Goal: Transaction & Acquisition: Download file/media

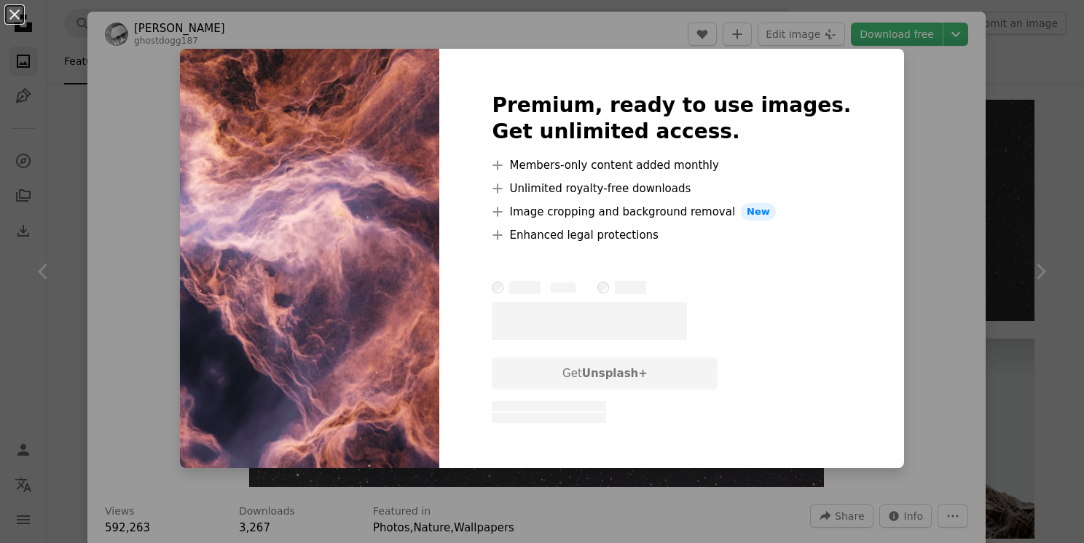
scroll to position [4252, 0]
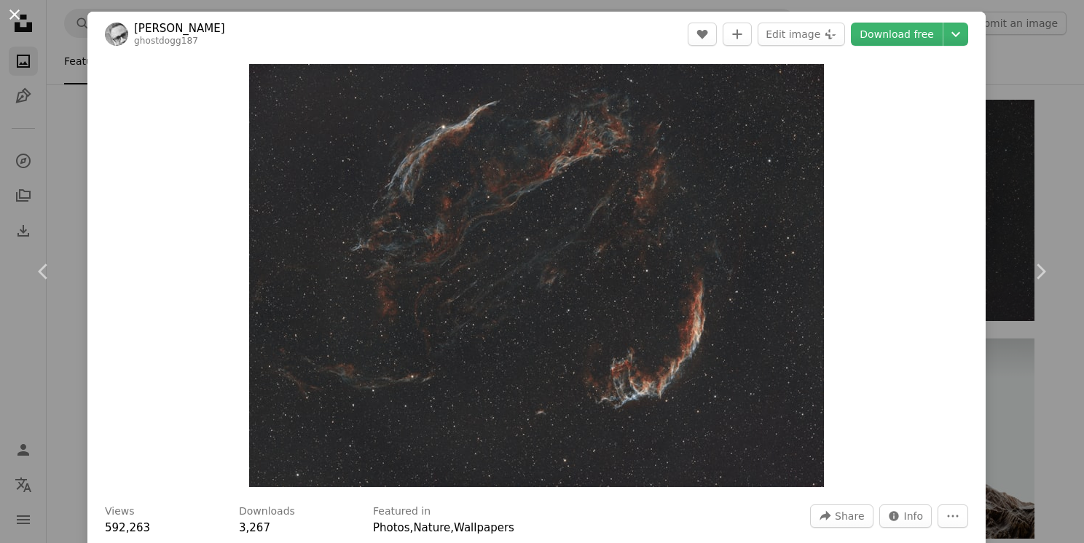
click at [12, 9] on button "An X shape" at bounding box center [14, 14] width 17 height 17
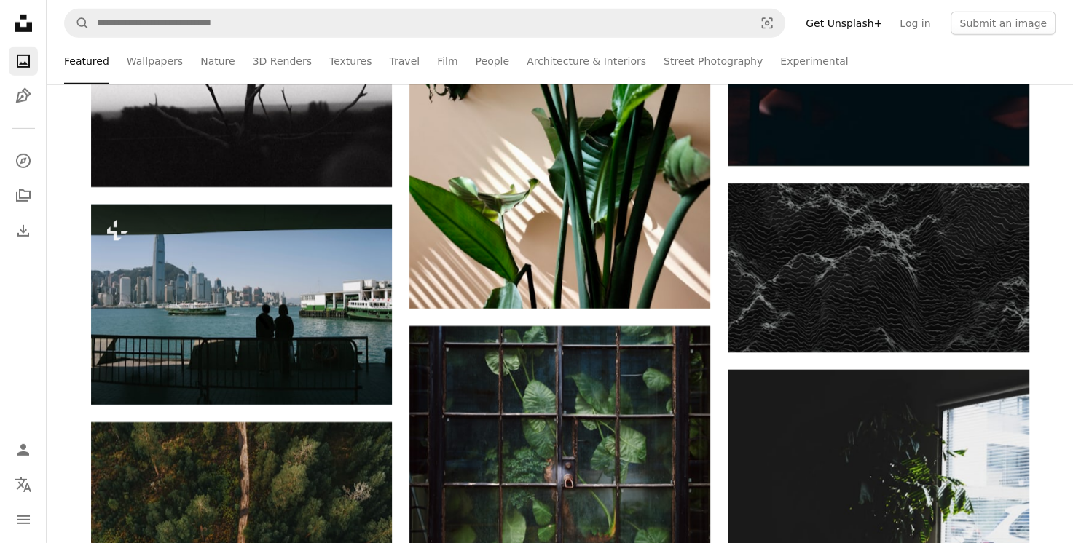
scroll to position [4515, 0]
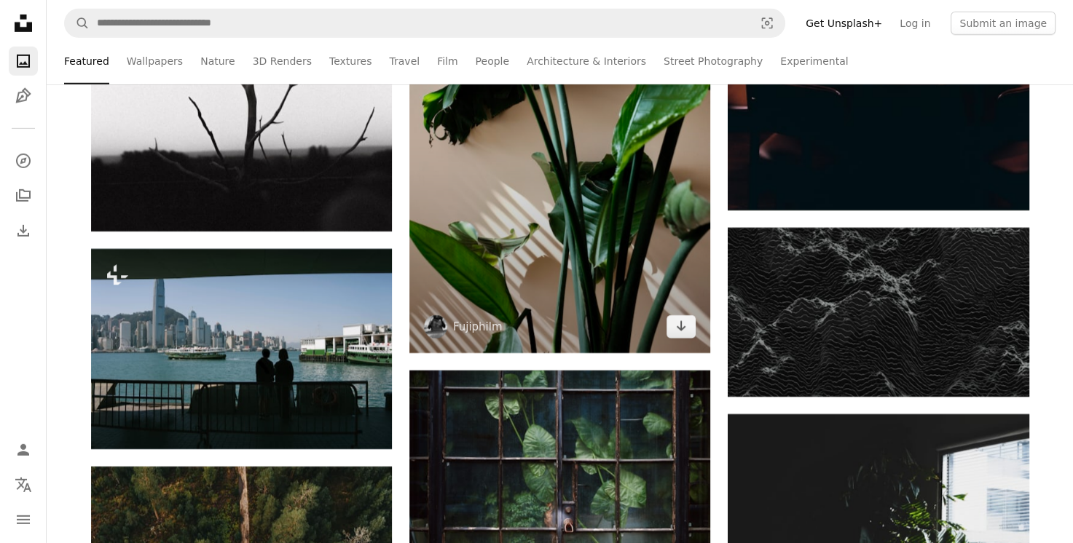
click at [516, 198] on img at bounding box center [559, 127] width 301 height 451
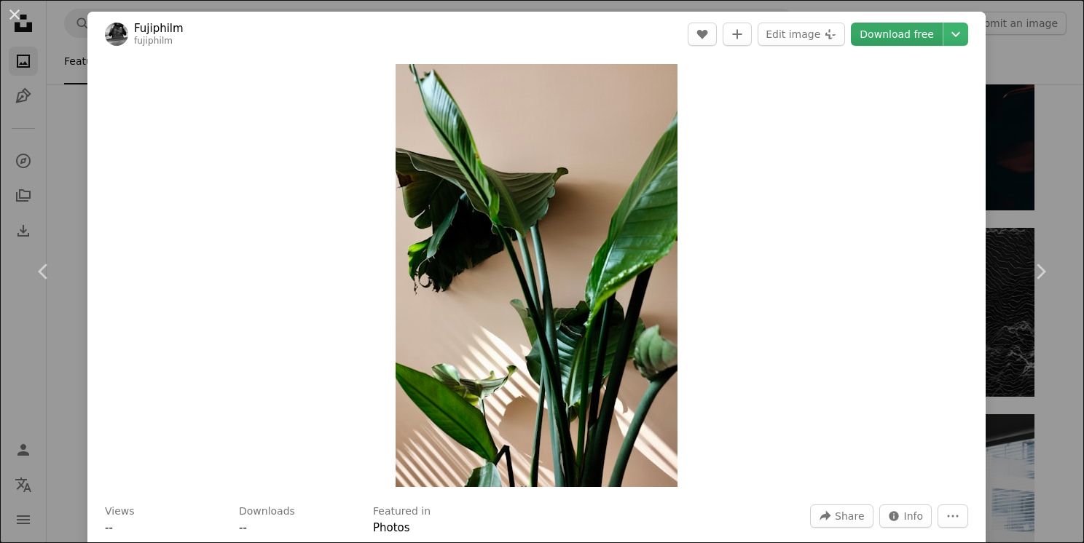
click at [900, 36] on link "Download free" at bounding box center [897, 34] width 92 height 23
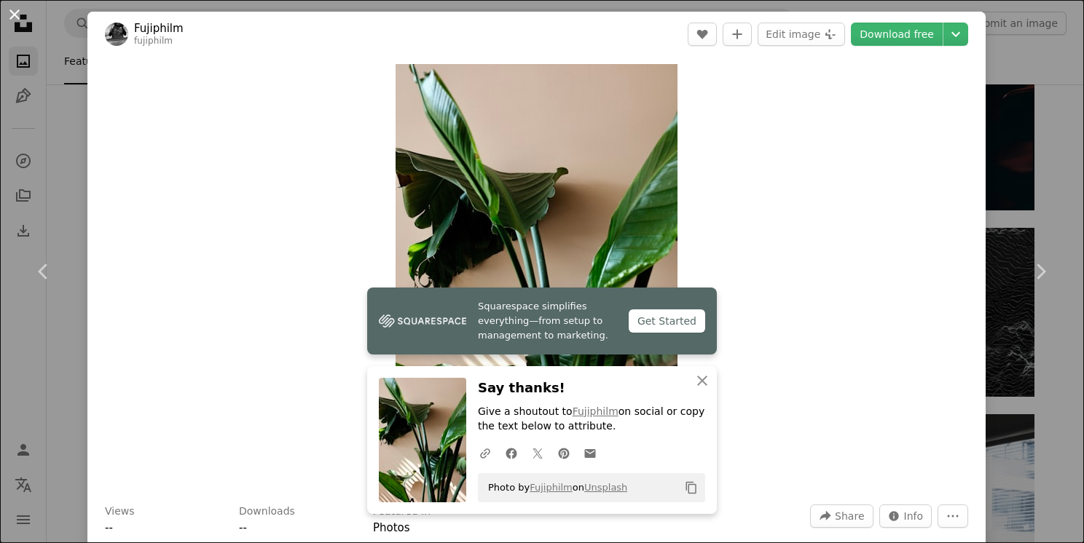
click at [15, 12] on button "An X shape" at bounding box center [14, 14] width 17 height 17
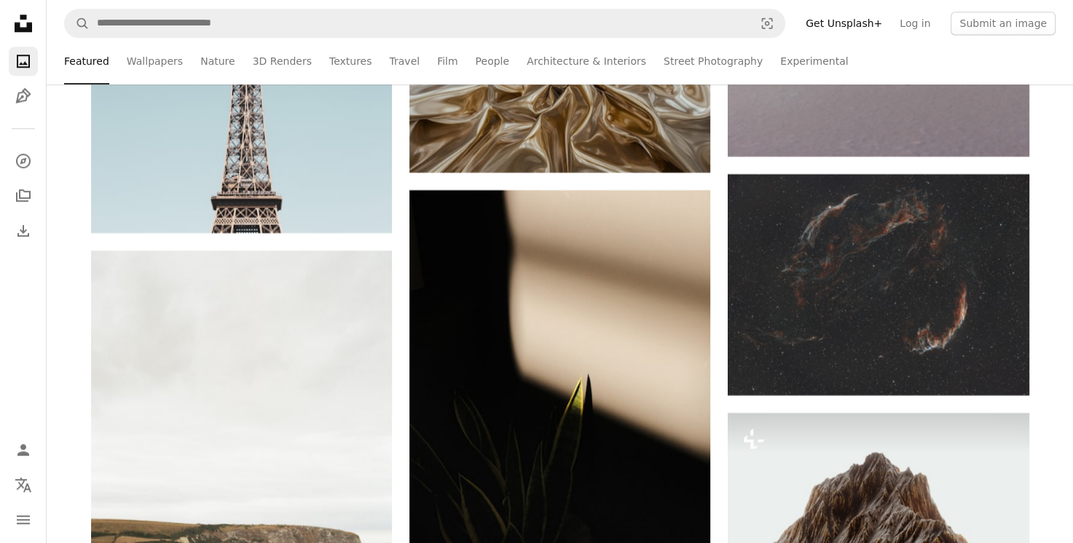
scroll to position [6758, 0]
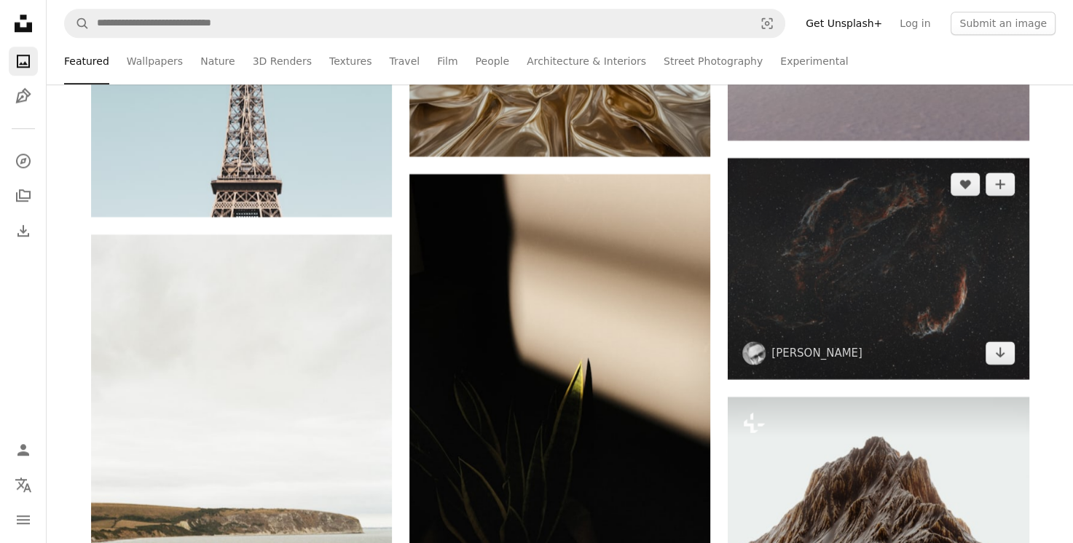
click at [938, 232] on img at bounding box center [877, 268] width 301 height 221
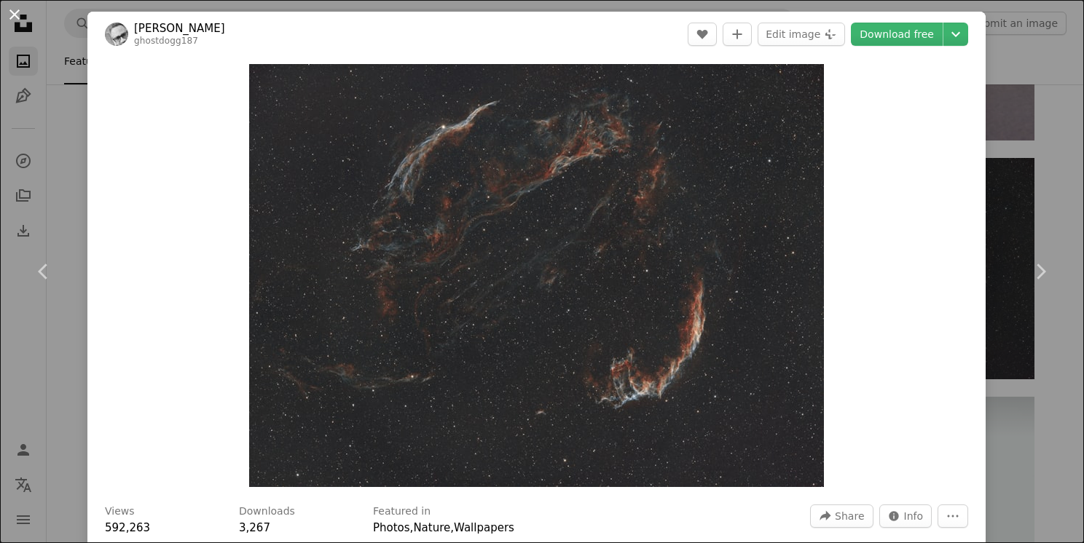
click at [22, 10] on button "An X shape" at bounding box center [14, 14] width 17 height 17
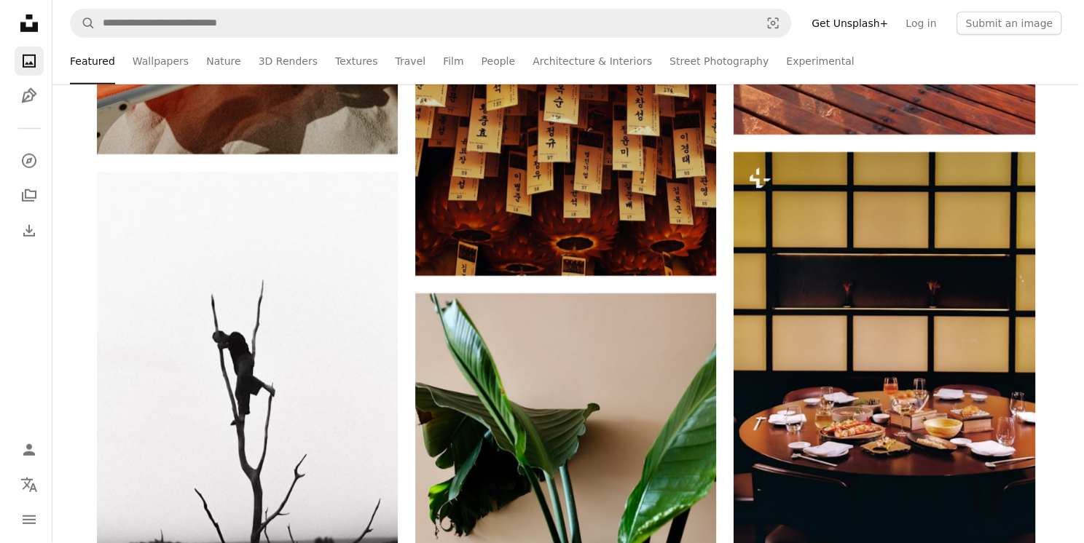
scroll to position [4107, 0]
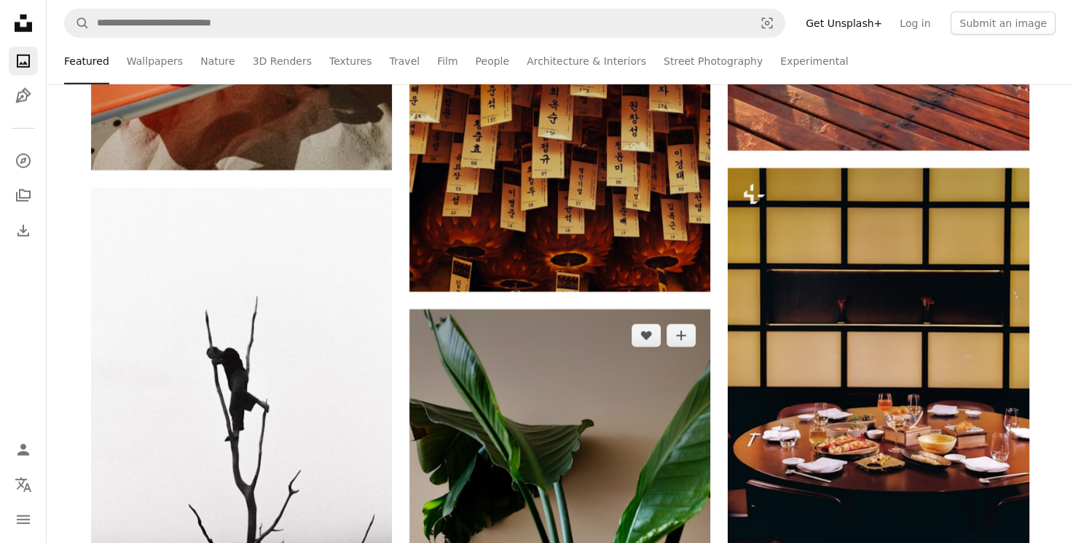
click at [604, 473] on img at bounding box center [559, 534] width 301 height 451
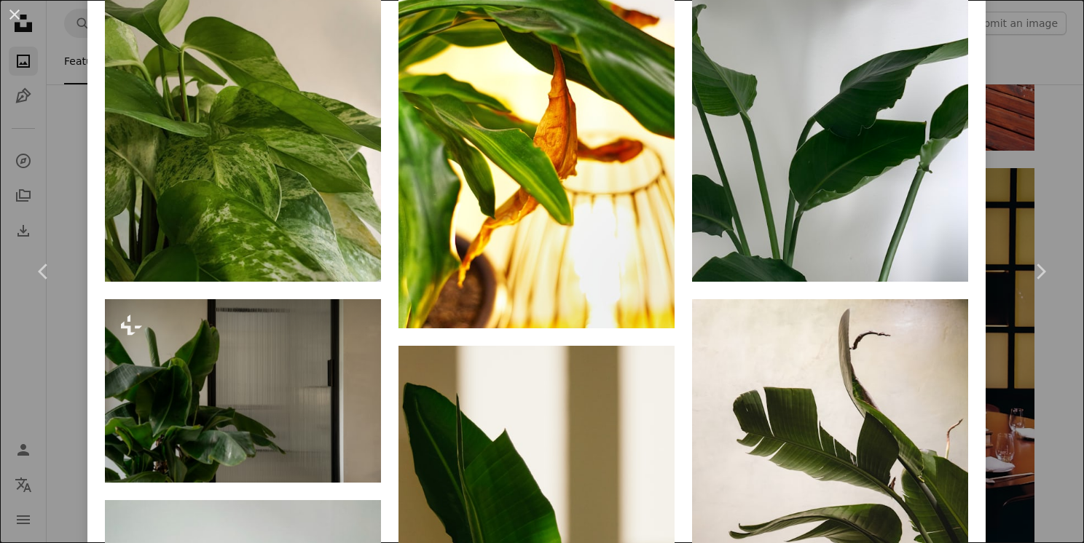
scroll to position [990, 0]
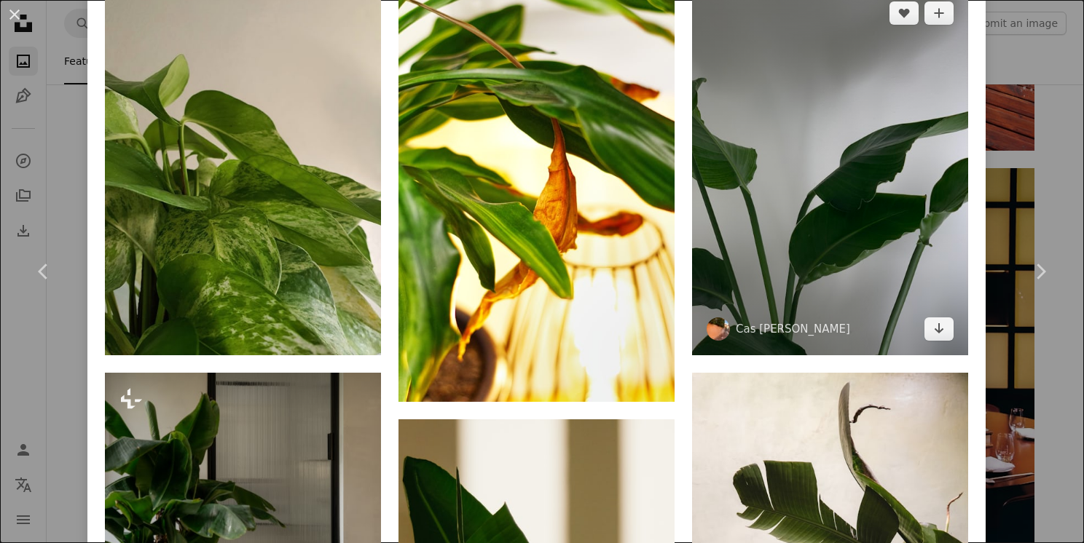
click at [784, 280] on img at bounding box center [830, 171] width 276 height 368
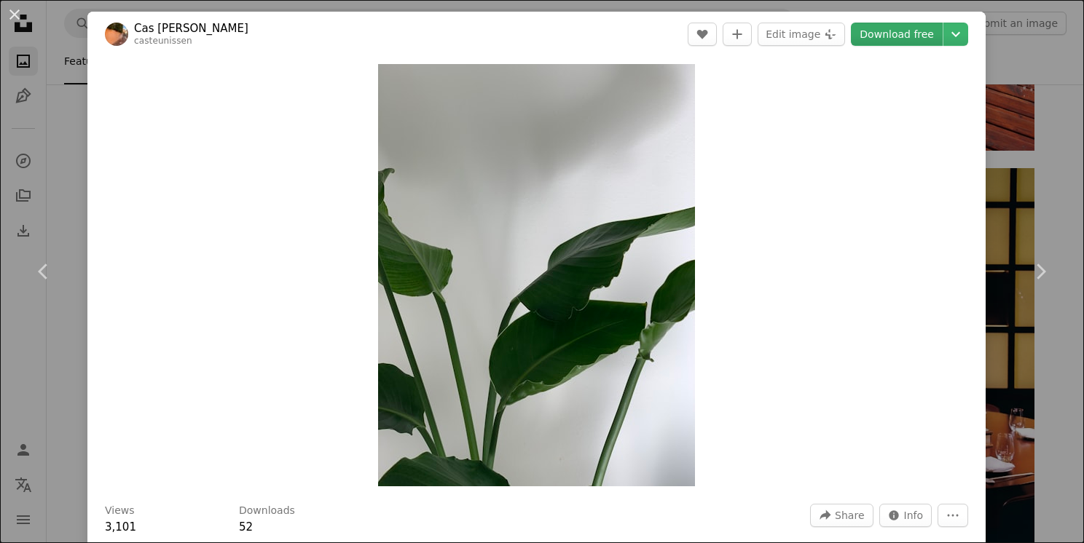
click at [910, 24] on link "Download free" at bounding box center [897, 34] width 92 height 23
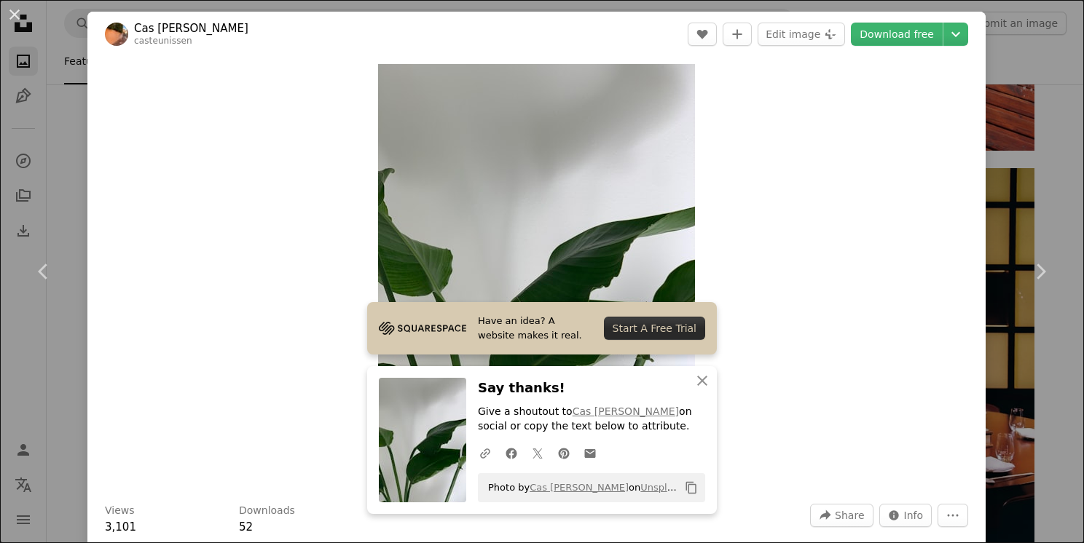
click at [806, 299] on div "Zoom in" at bounding box center [536, 275] width 898 height 437
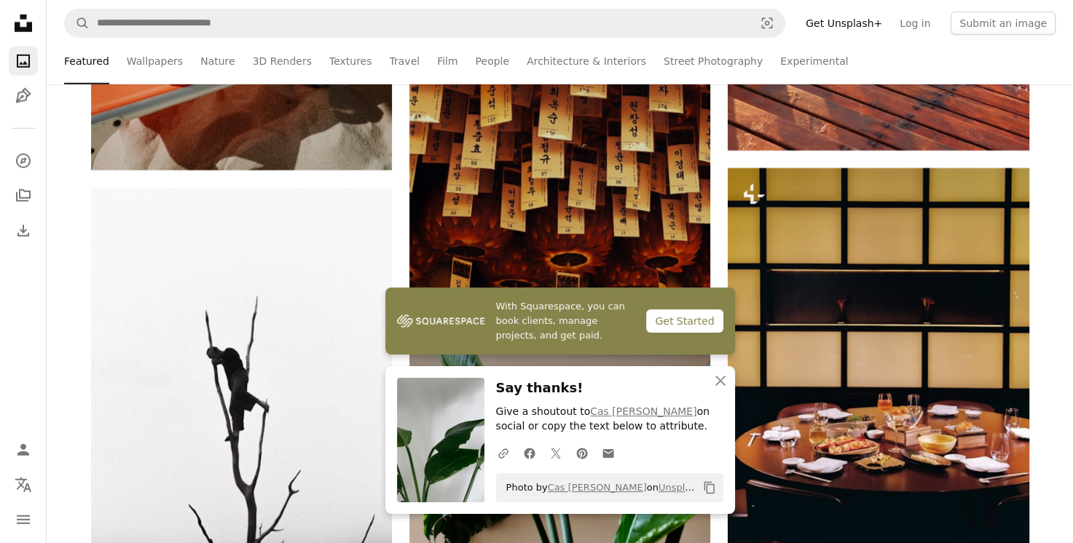
click at [454, 536] on img at bounding box center [559, 534] width 301 height 451
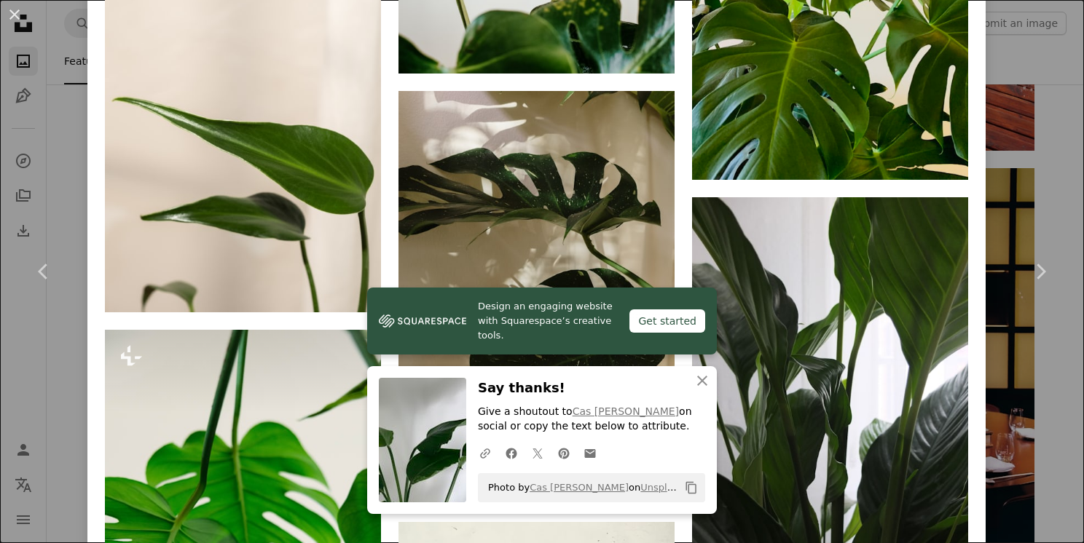
scroll to position [2330, 0]
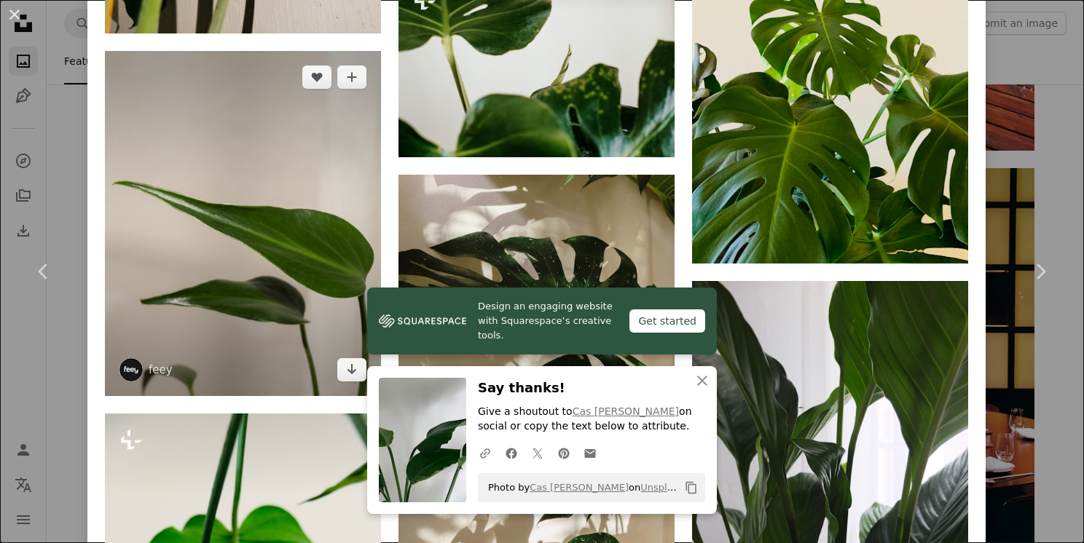
click at [216, 292] on img at bounding box center [243, 223] width 276 height 345
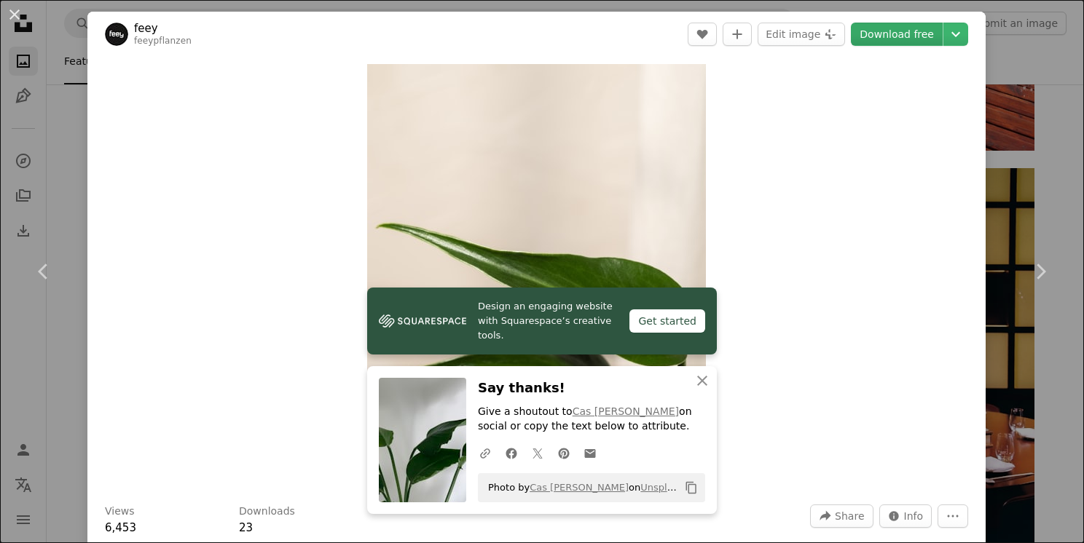
click at [868, 31] on link "Download free" at bounding box center [897, 34] width 92 height 23
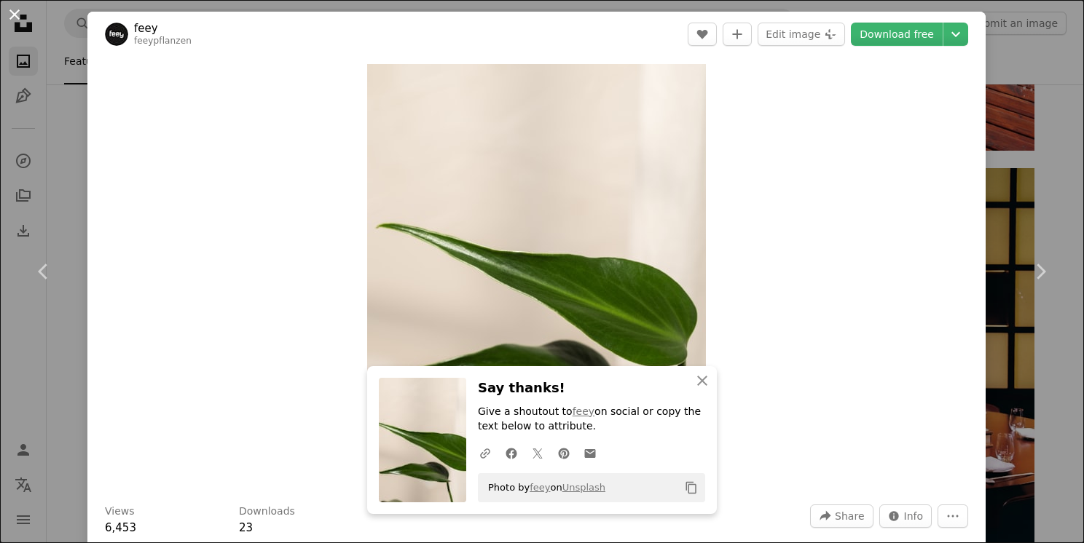
click at [23, 13] on button "An X shape" at bounding box center [14, 14] width 17 height 17
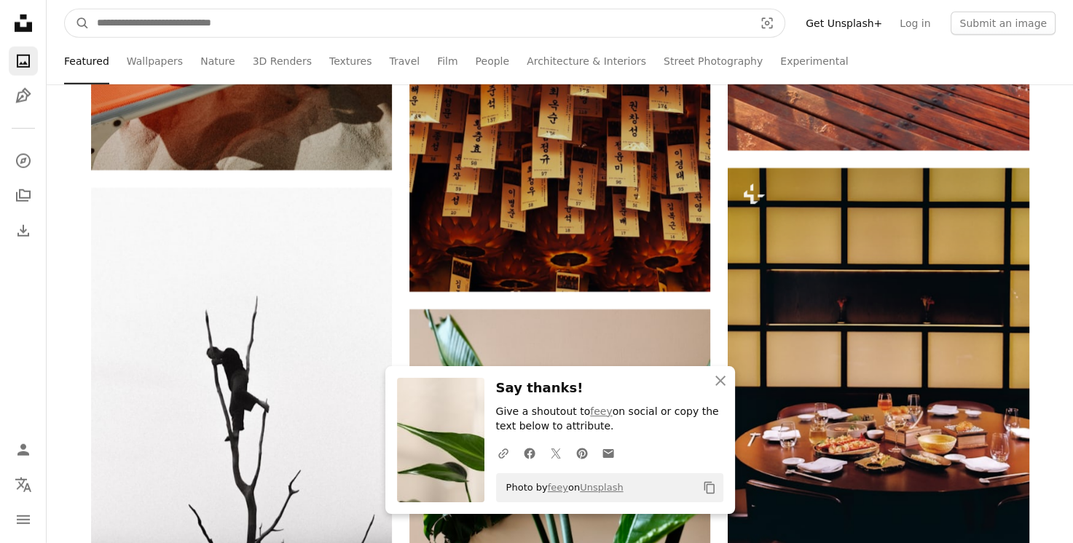
click at [158, 28] on input "Find visuals sitewide" at bounding box center [420, 23] width 660 height 28
type input "******"
click at [65, 9] on button "A magnifying glass" at bounding box center [77, 23] width 25 height 28
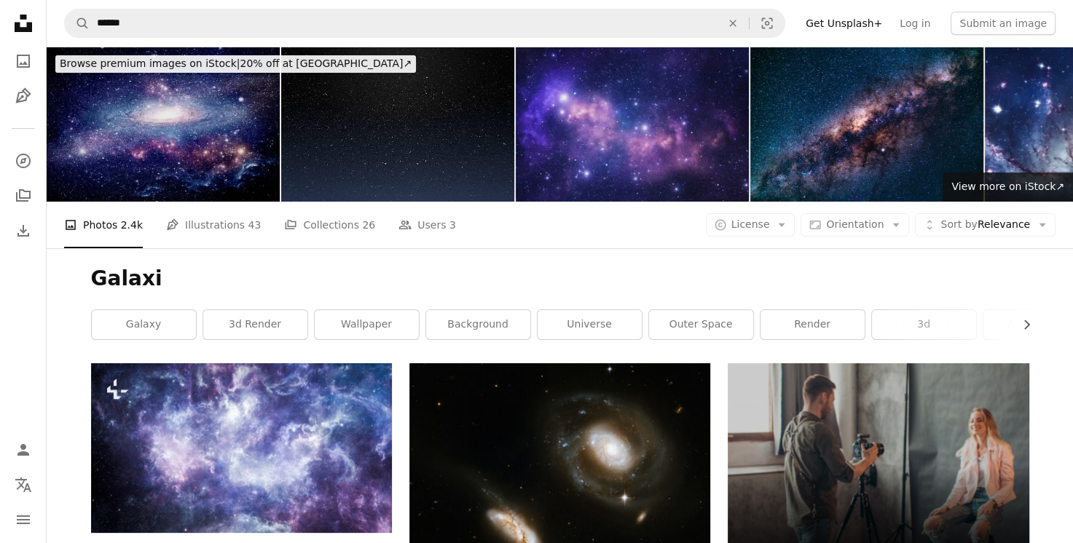
click at [633, 111] on img at bounding box center [632, 124] width 233 height 155
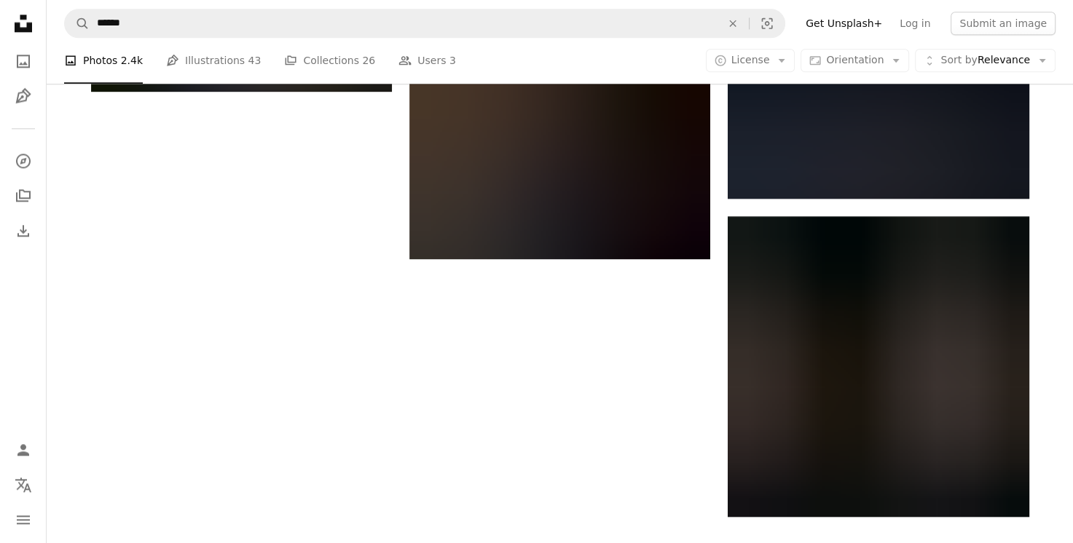
scroll to position [1909, 0]
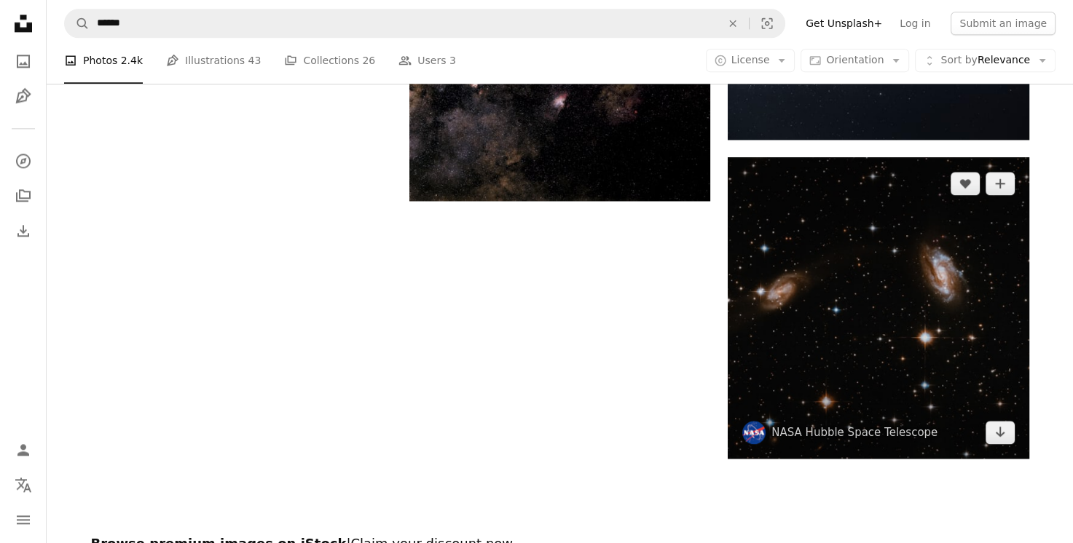
click at [907, 316] on img at bounding box center [877, 307] width 301 height 301
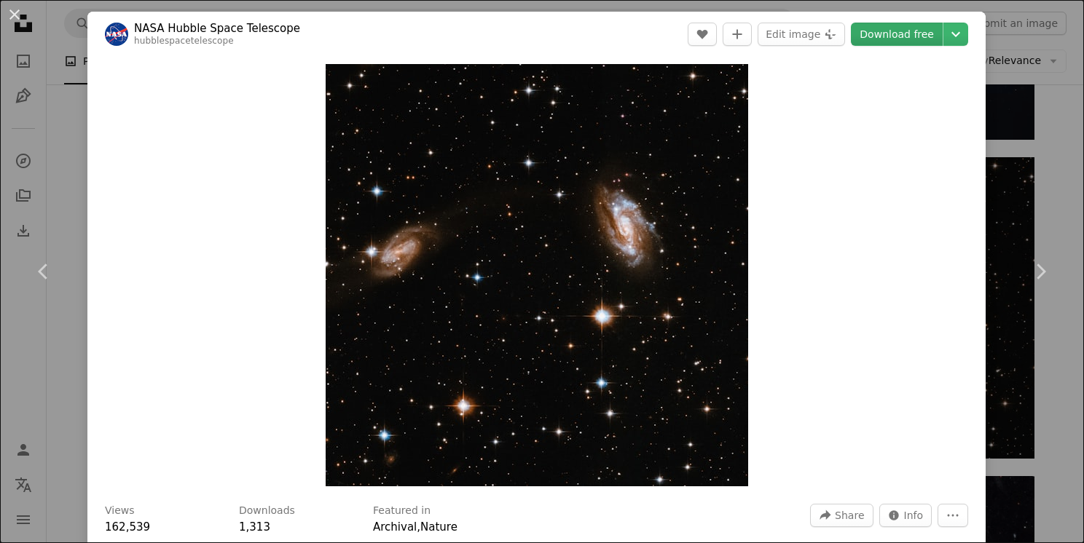
click at [867, 34] on link "Download free" at bounding box center [897, 34] width 92 height 23
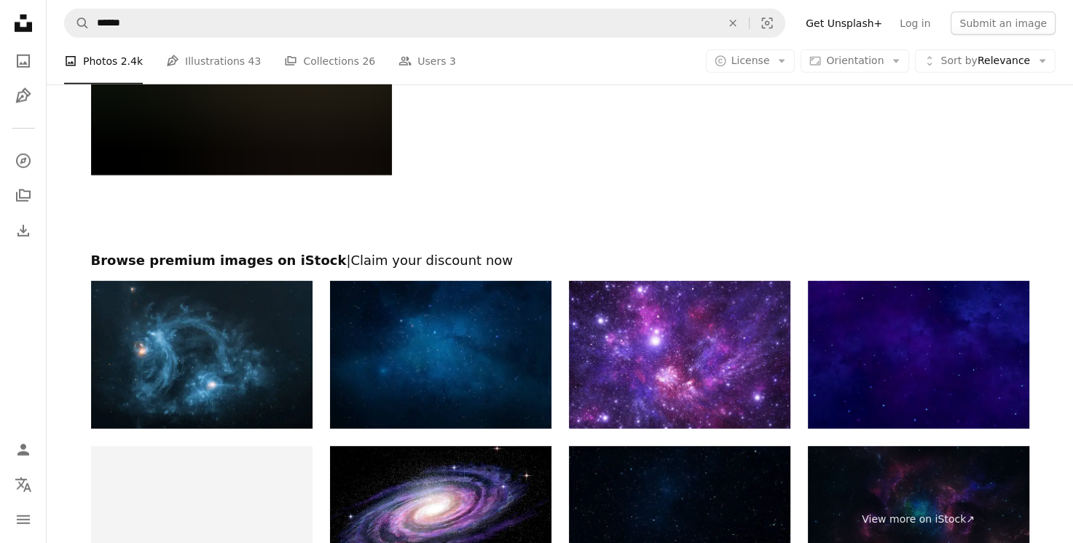
scroll to position [4152, 0]
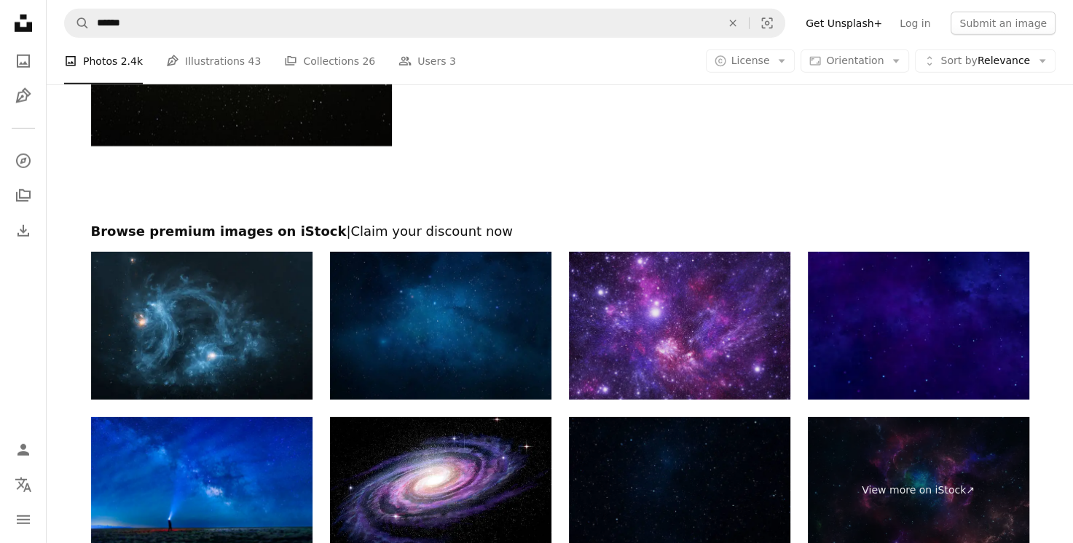
click at [652, 288] on img at bounding box center [679, 326] width 221 height 148
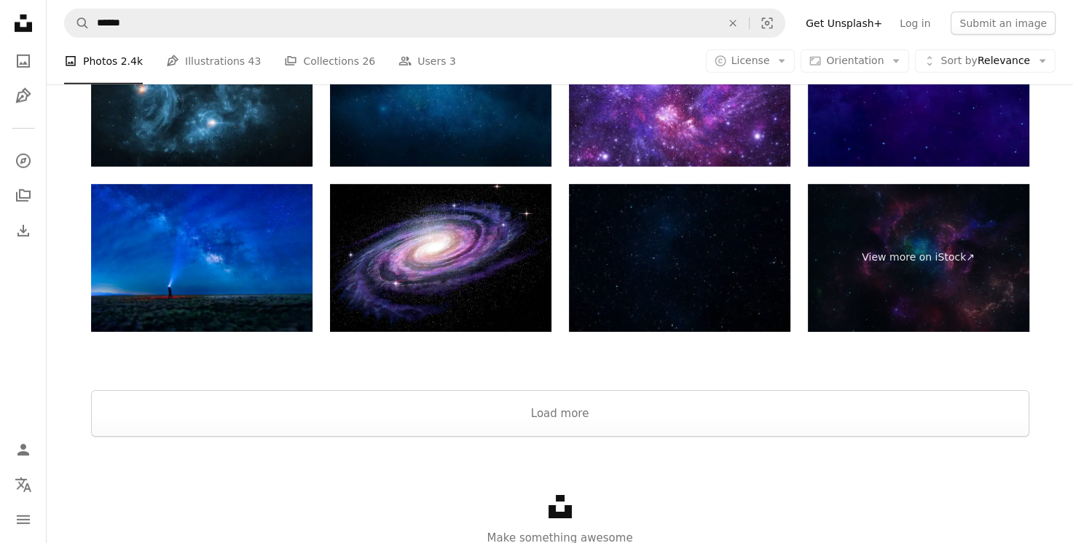
scroll to position [4414, 0]
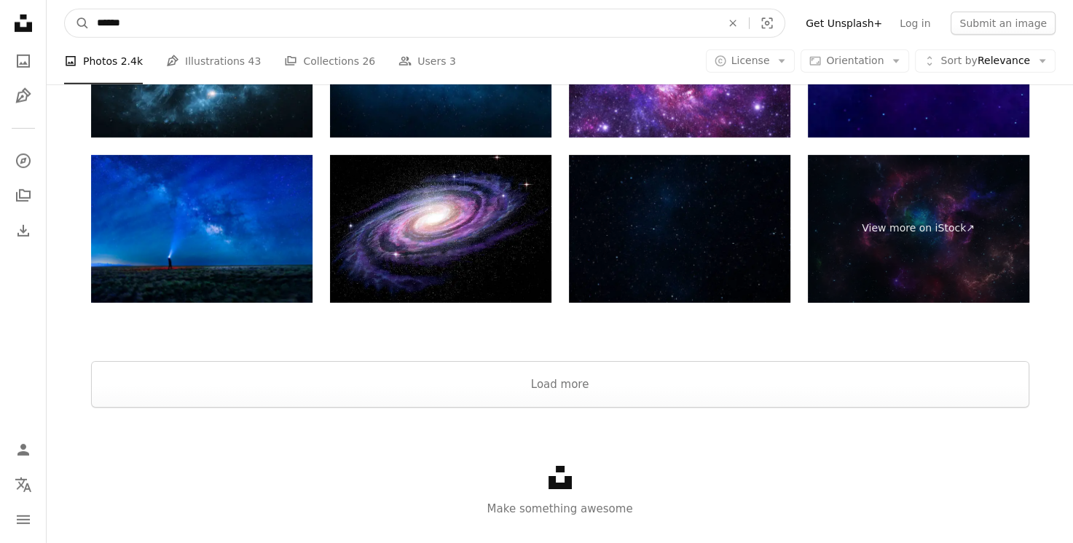
click at [501, 16] on input "******" at bounding box center [403, 23] width 627 height 28
type input "*"
type input "**********"
click at [65, 9] on button "A magnifying glass" at bounding box center [77, 23] width 25 height 28
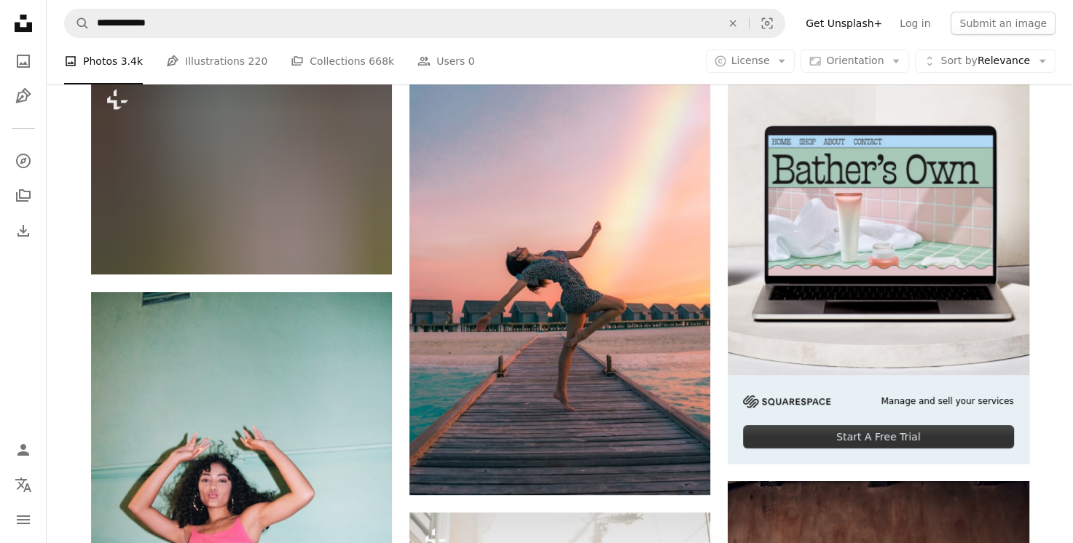
scroll to position [291, 0]
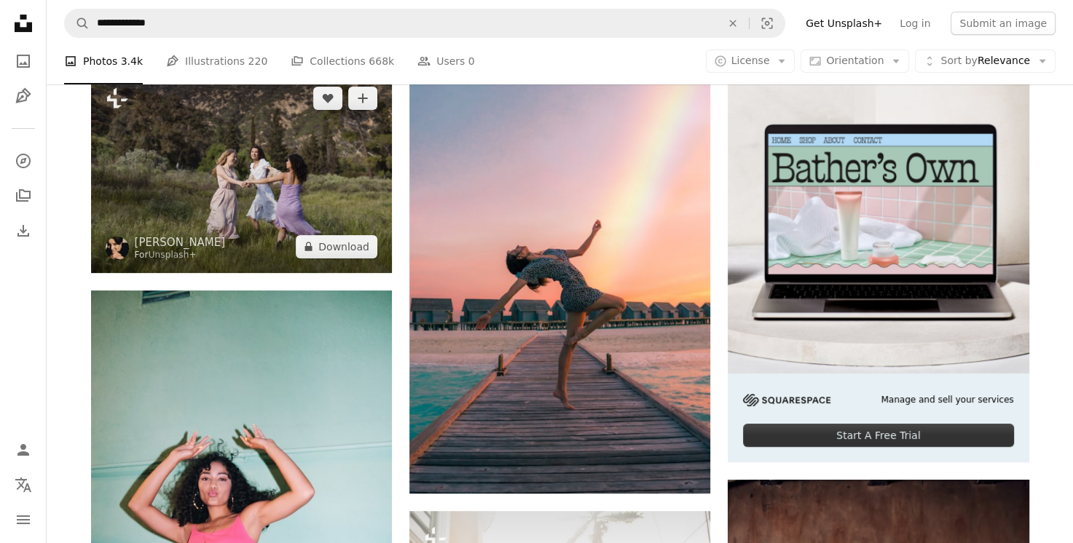
click at [293, 224] on img at bounding box center [241, 172] width 301 height 200
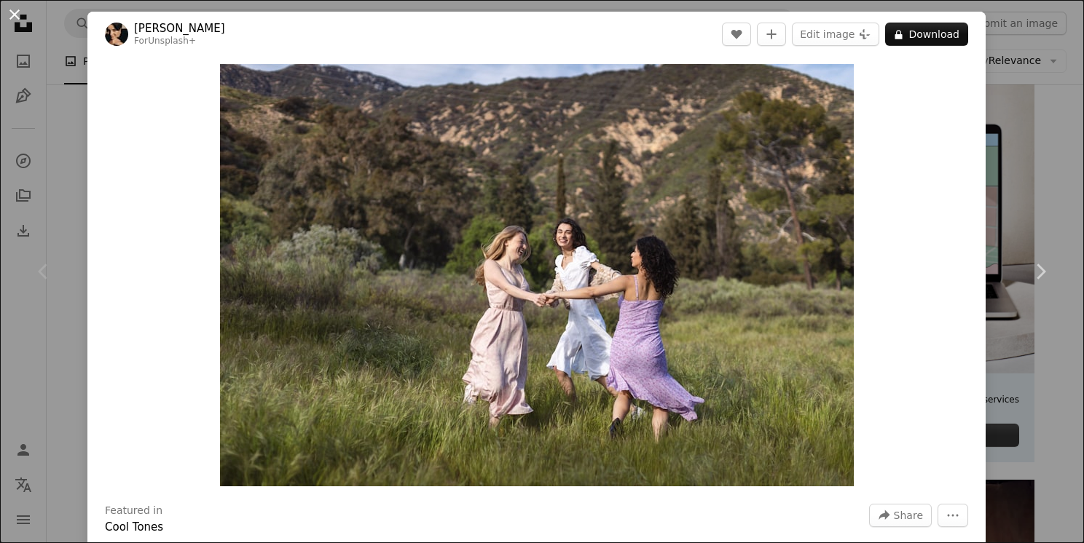
click at [17, 13] on button "An X shape" at bounding box center [14, 14] width 17 height 17
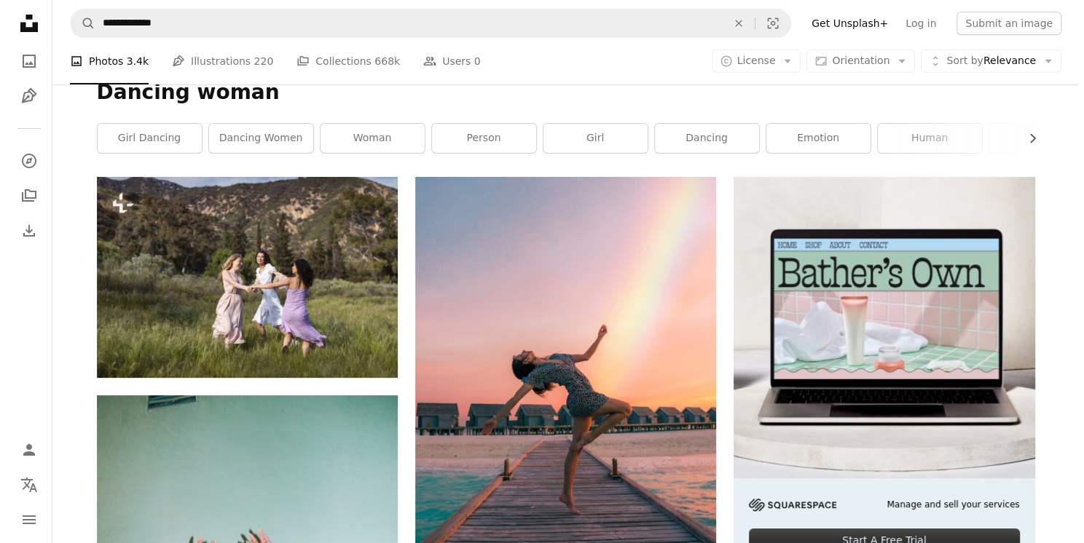
scroll to position [233, 0]
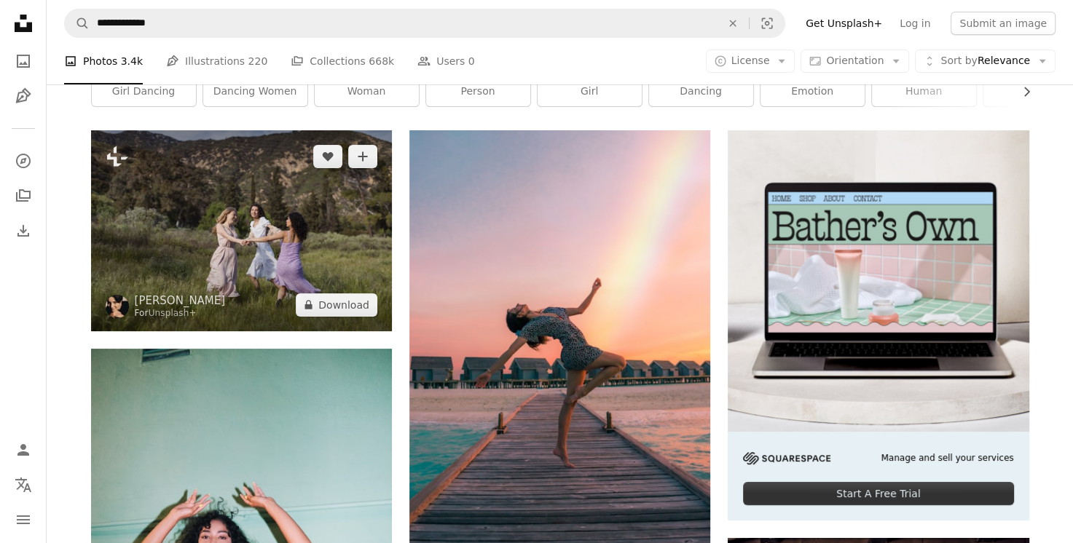
click at [277, 260] on img at bounding box center [241, 230] width 301 height 200
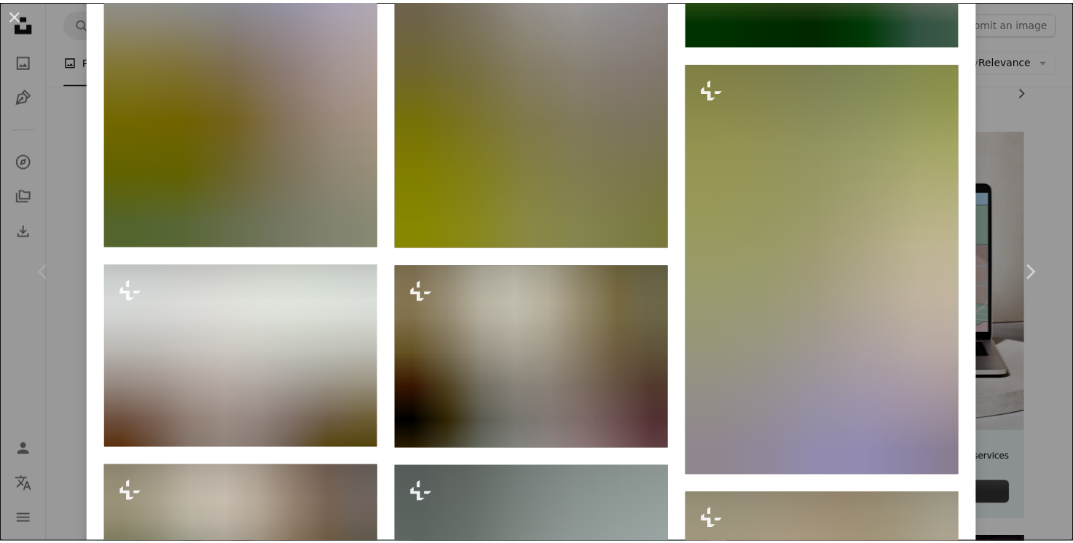
scroll to position [3262, 0]
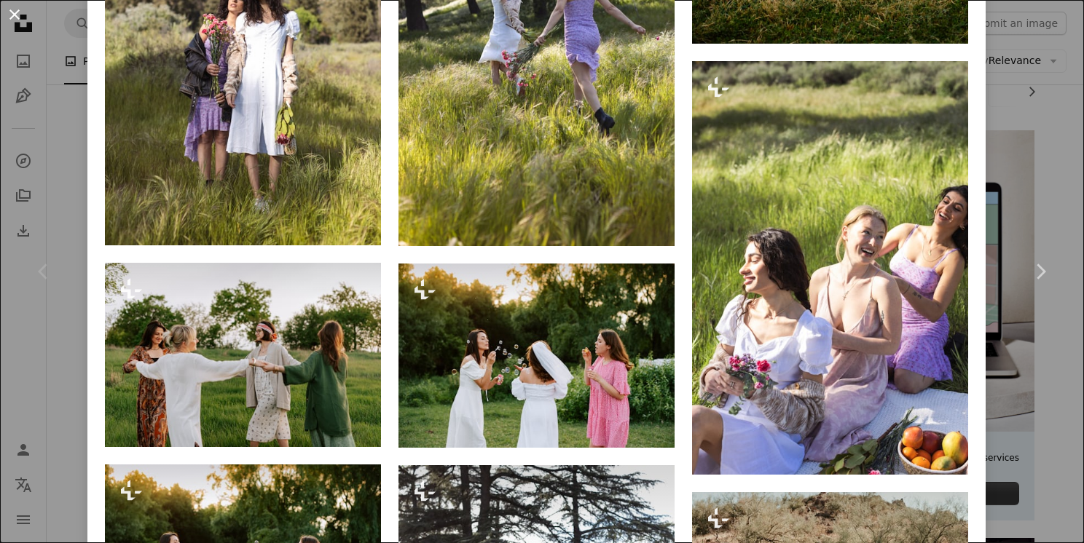
click at [9, 16] on button "An X shape" at bounding box center [14, 14] width 17 height 17
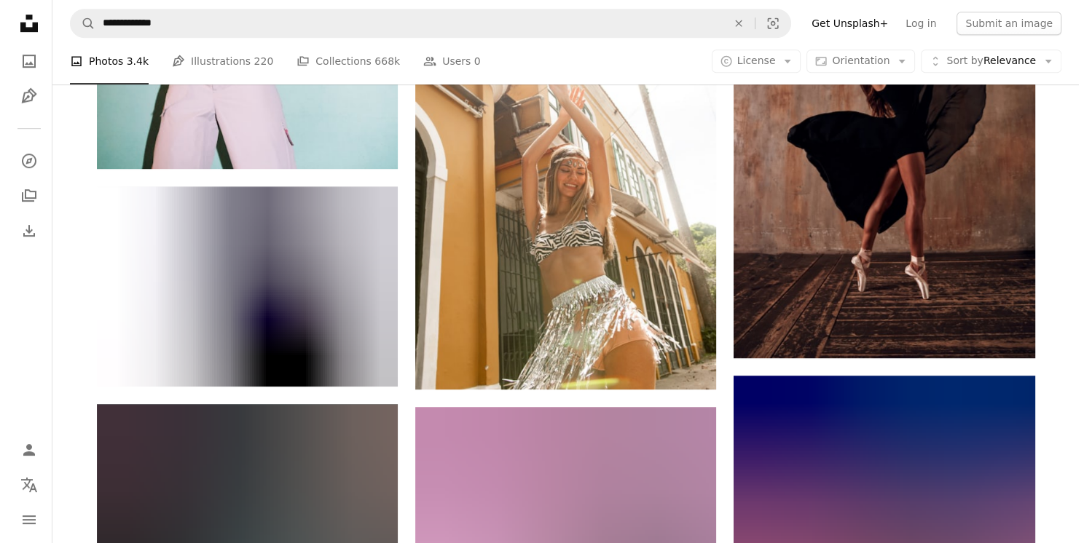
scroll to position [845, 0]
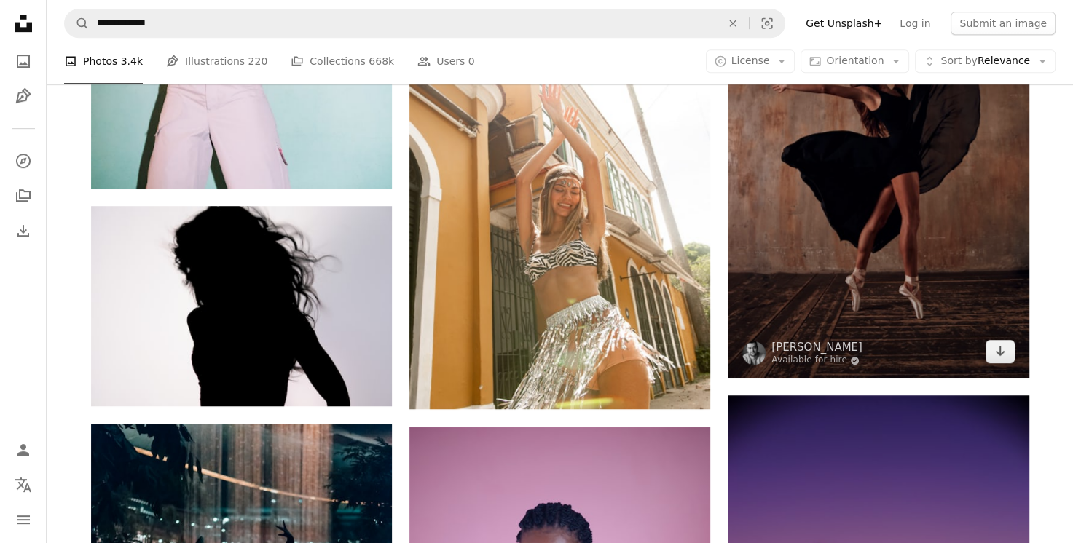
click at [903, 220] on img at bounding box center [877, 151] width 301 height 451
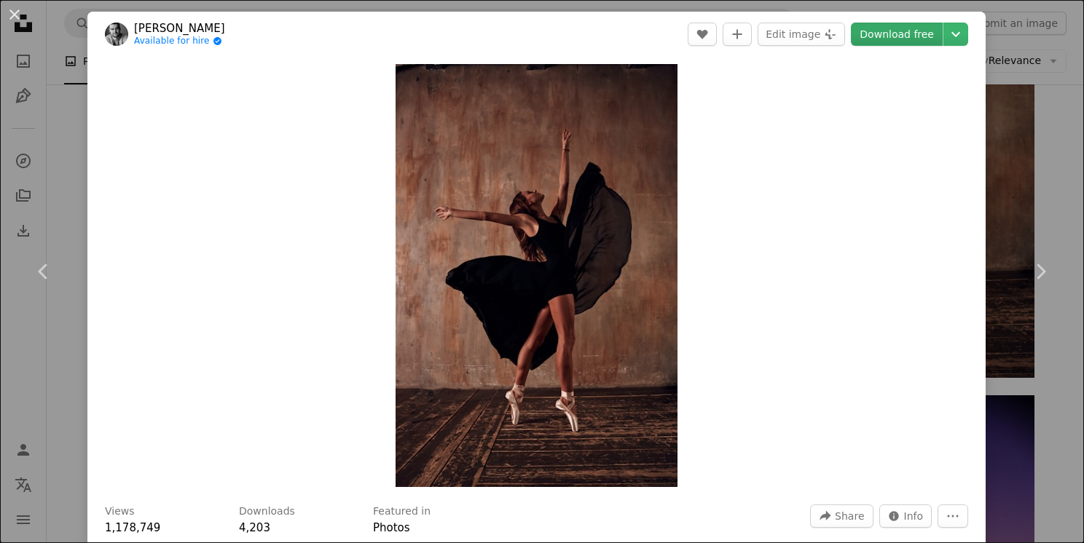
click at [869, 42] on link "Download free" at bounding box center [897, 34] width 92 height 23
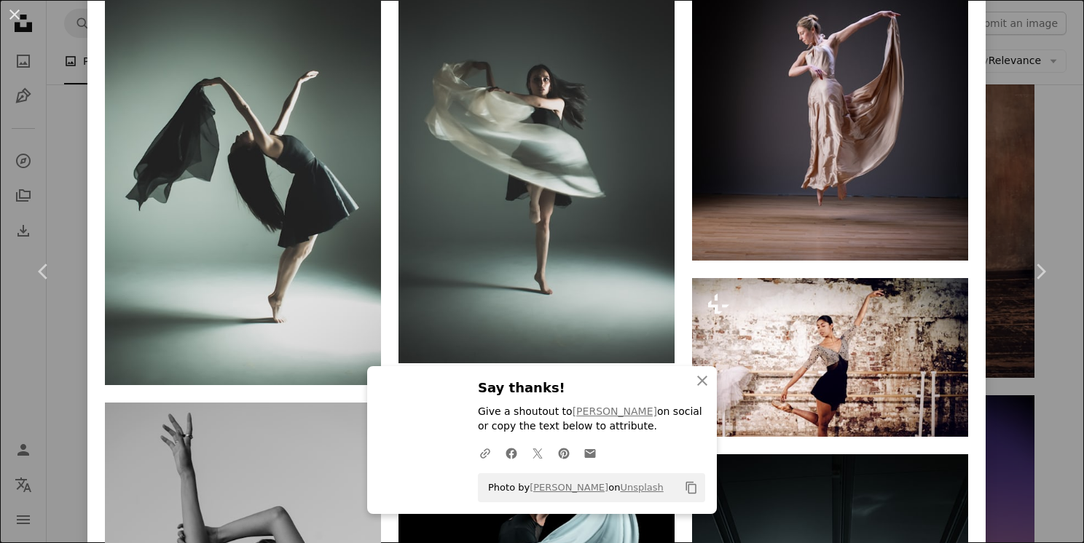
scroll to position [1223, 0]
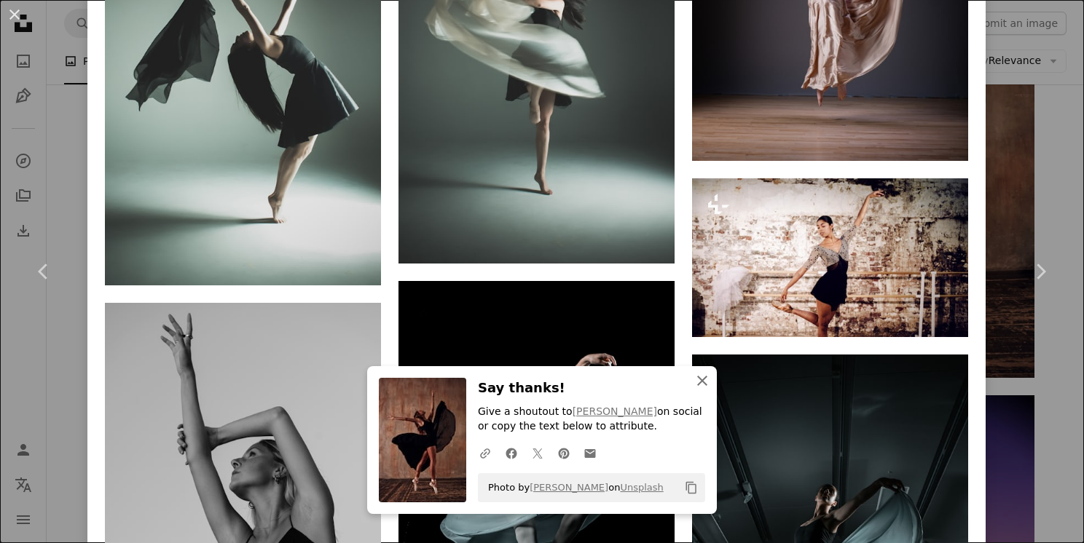
click at [693, 376] on icon "An X shape" at bounding box center [701, 380] width 17 height 17
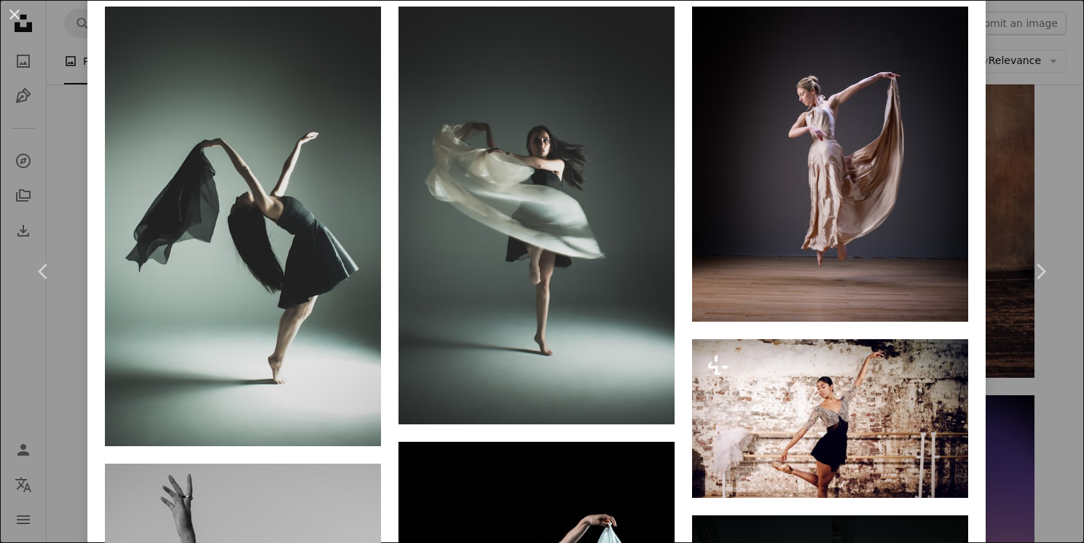
scroll to position [1049, 0]
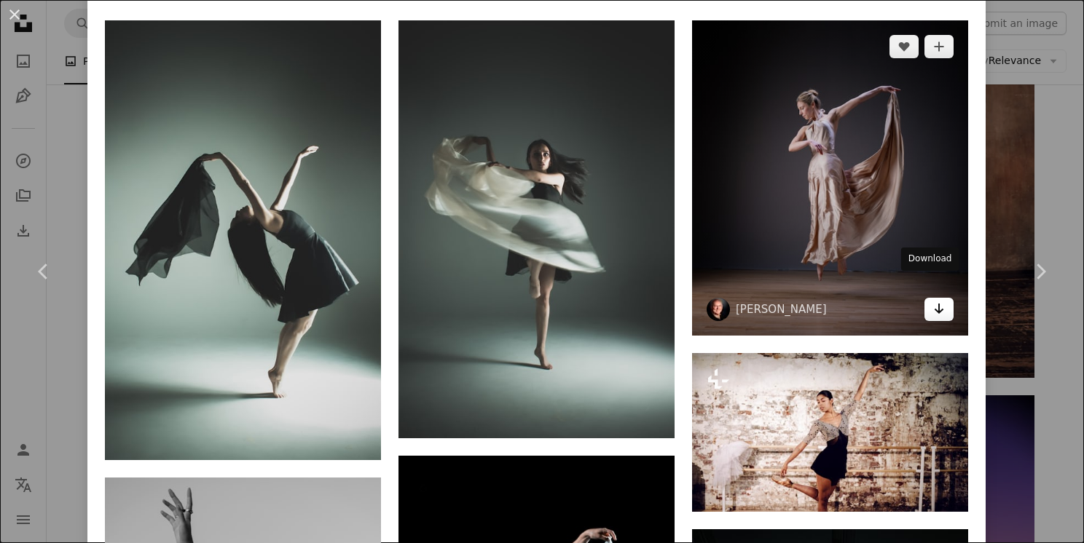
click at [933, 300] on icon "Arrow pointing down" at bounding box center [939, 308] width 12 height 17
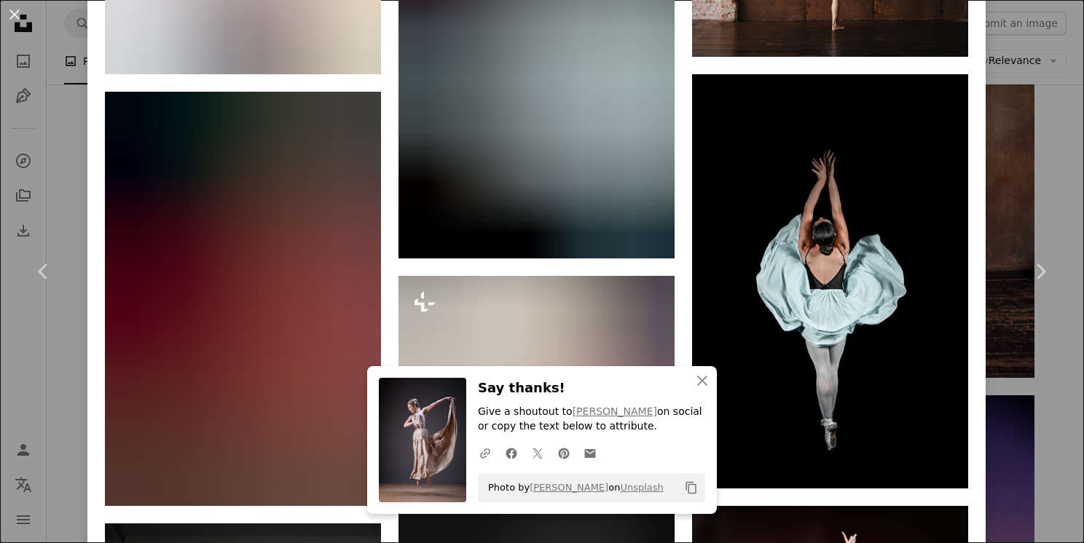
scroll to position [2540, 0]
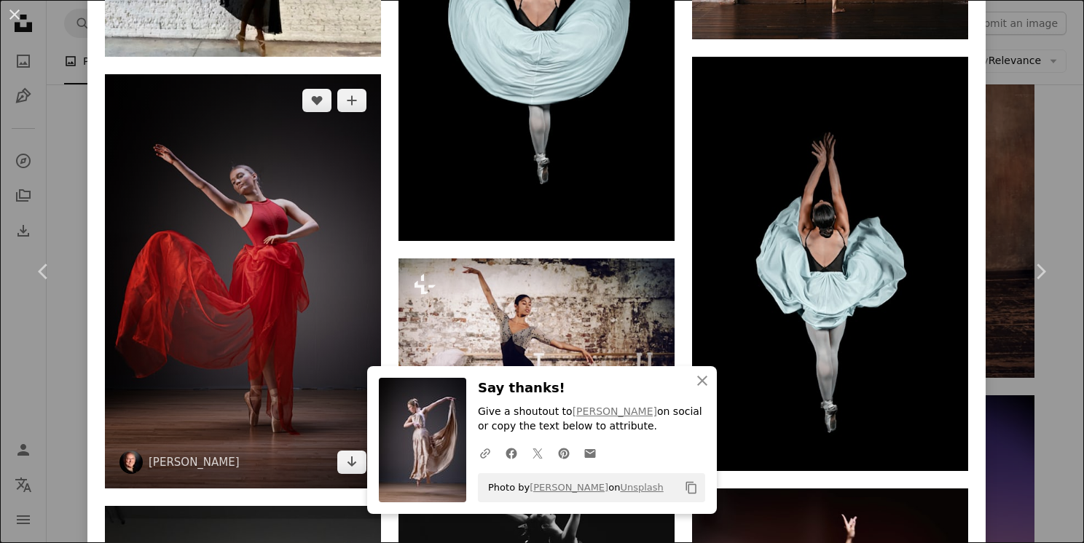
click at [273, 284] on img at bounding box center [243, 281] width 276 height 414
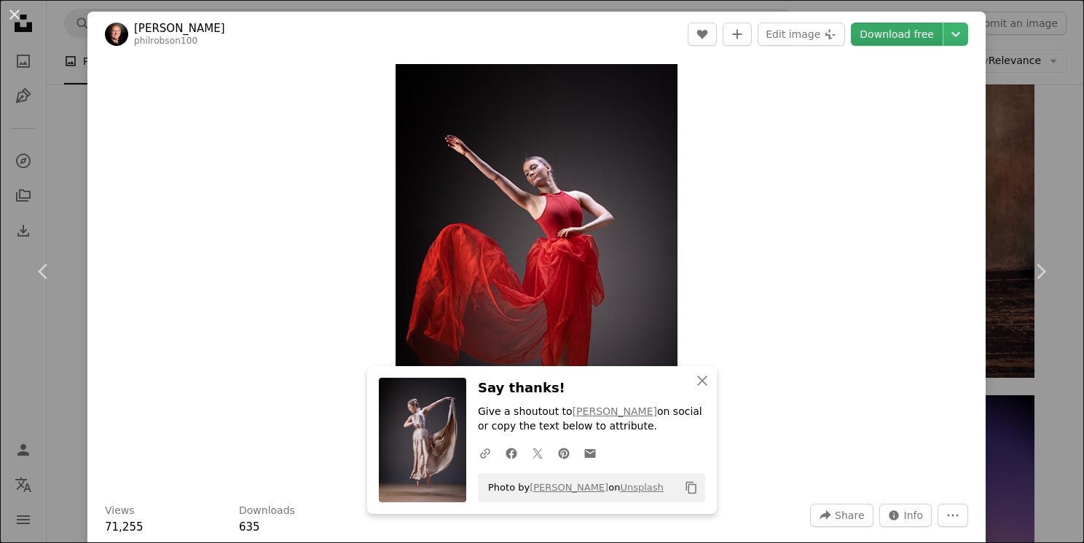
click at [875, 34] on link "Download free" at bounding box center [897, 34] width 92 height 23
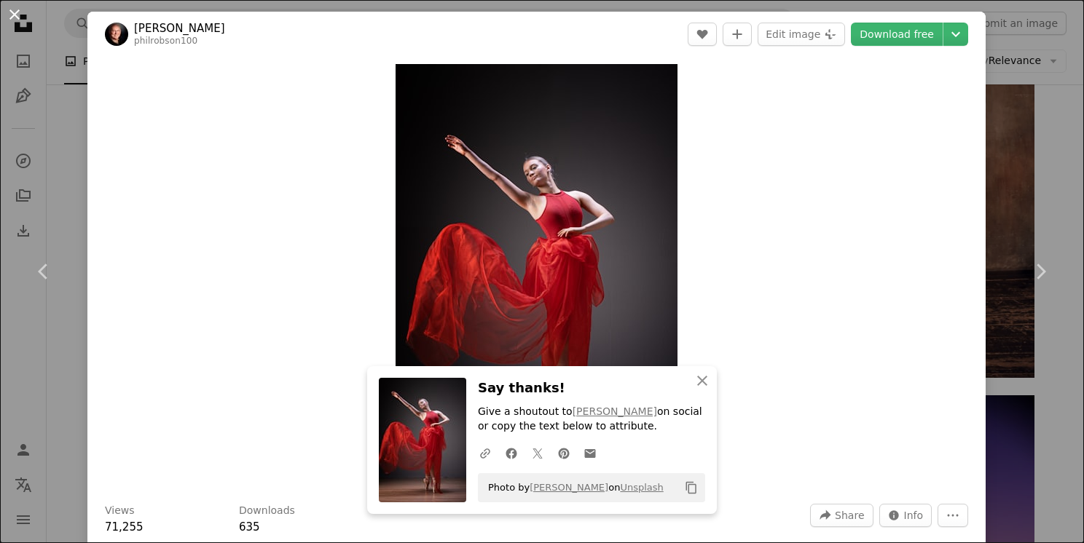
click at [17, 15] on button "An X shape" at bounding box center [14, 14] width 17 height 17
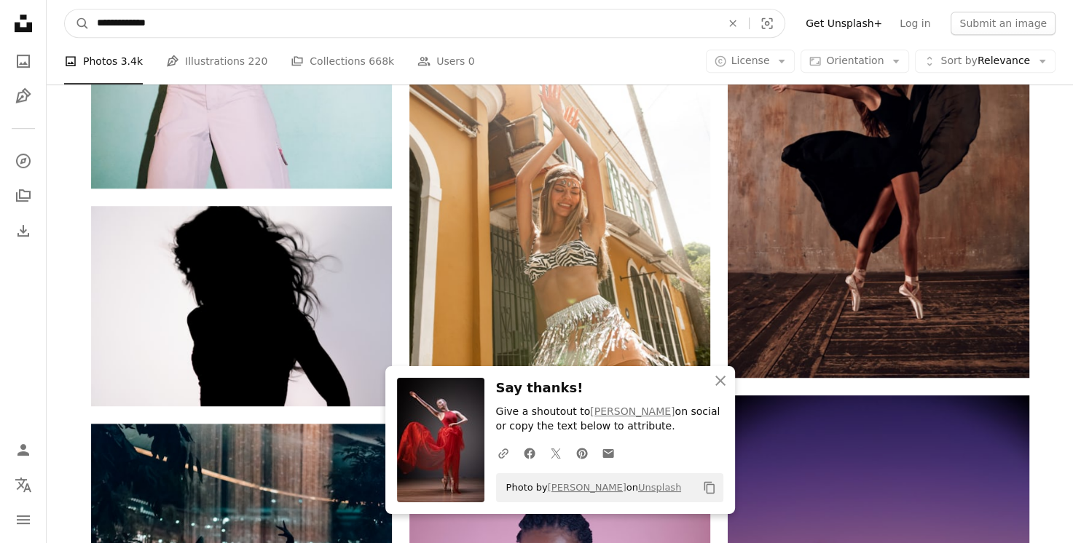
click at [366, 26] on input "**********" at bounding box center [403, 23] width 627 height 28
type input "*"
type input "**********"
click at [65, 9] on button "A magnifying glass" at bounding box center [77, 23] width 25 height 28
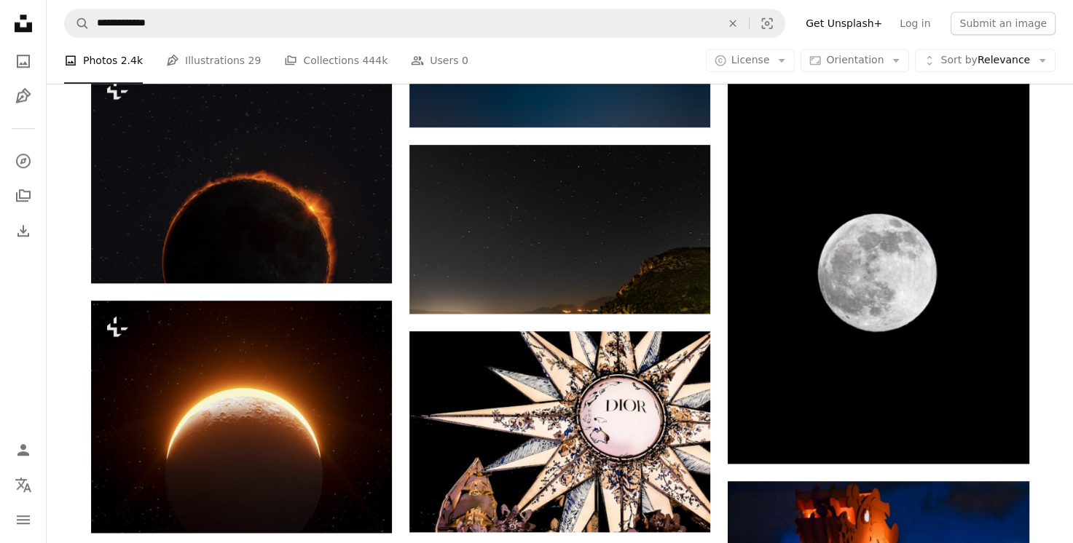
scroll to position [1304, 0]
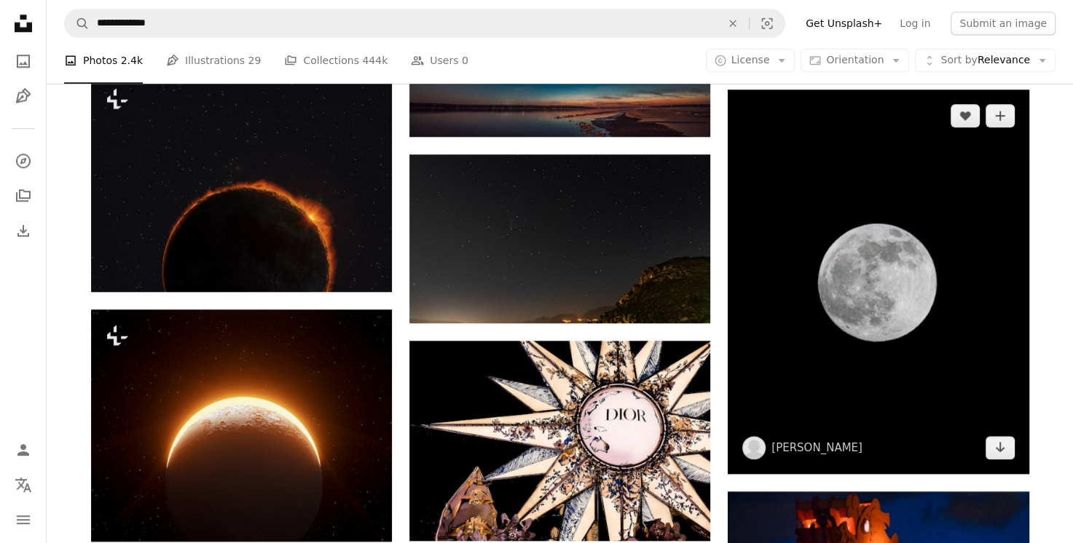
click at [894, 224] on img at bounding box center [877, 282] width 301 height 384
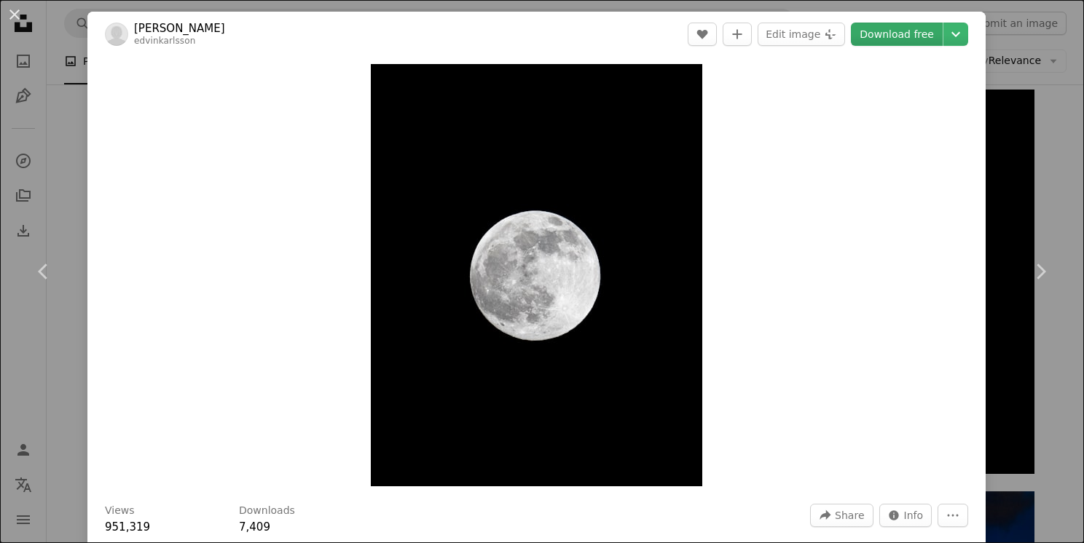
click at [877, 42] on link "Download free" at bounding box center [897, 34] width 92 height 23
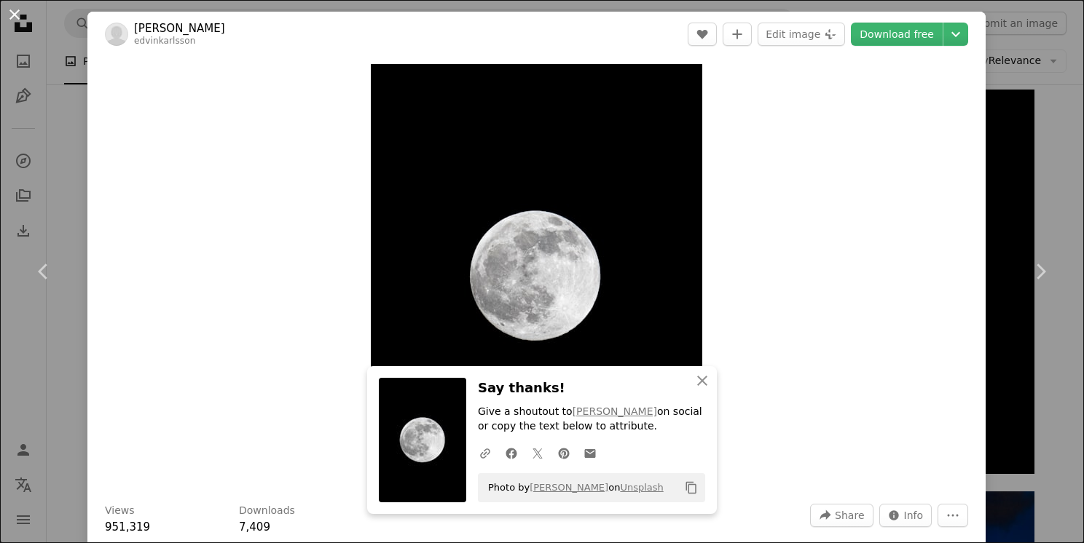
click at [17, 15] on button "An X shape" at bounding box center [14, 14] width 17 height 17
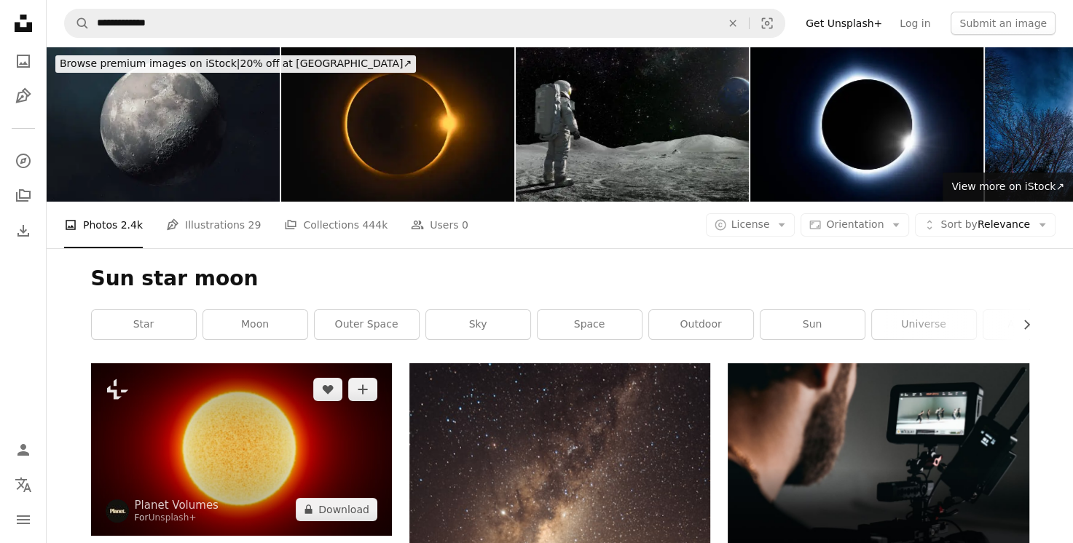
click at [272, 440] on img at bounding box center [241, 449] width 301 height 172
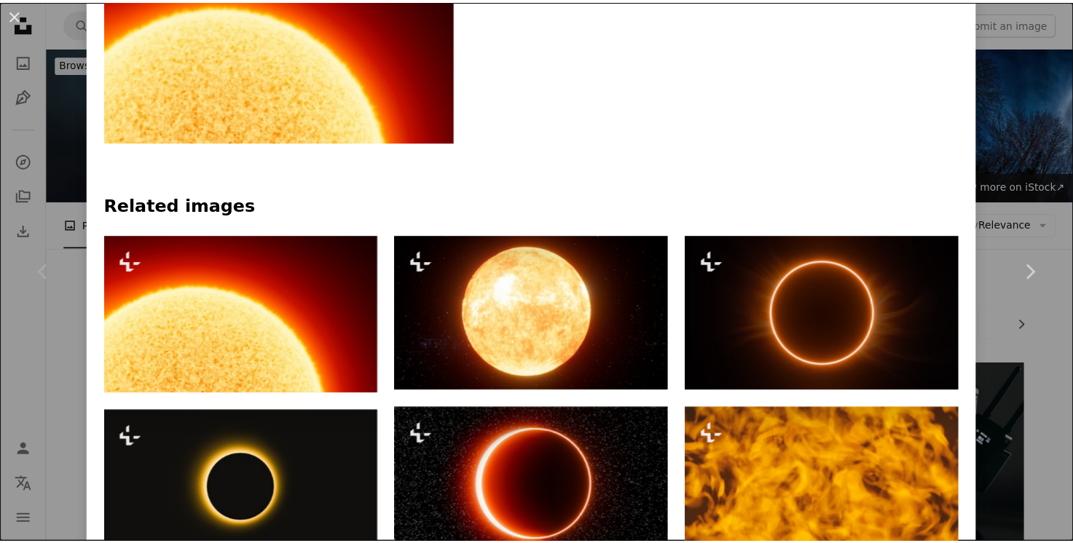
scroll to position [903, 0]
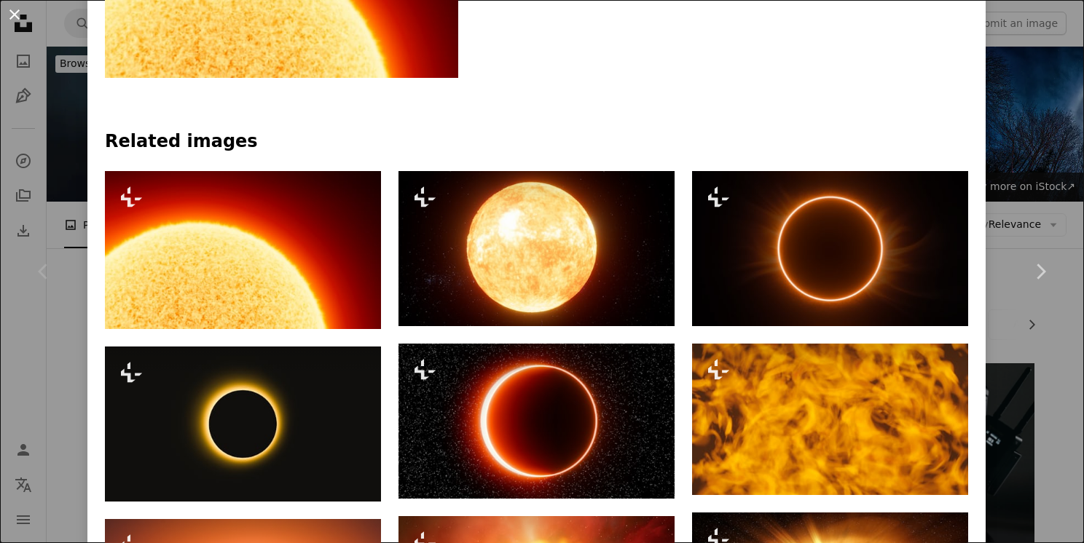
click at [18, 13] on button "An X shape" at bounding box center [14, 14] width 17 height 17
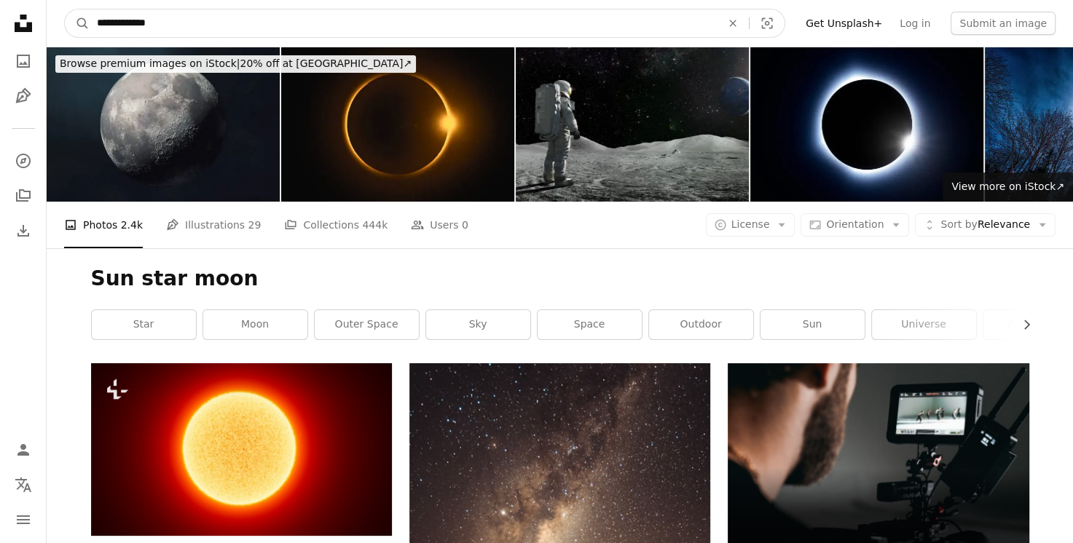
drag, startPoint x: 116, startPoint y: 24, endPoint x: 174, endPoint y: 38, distance: 59.9
click at [174, 38] on nav "**********" at bounding box center [560, 23] width 1026 height 47
type input "***"
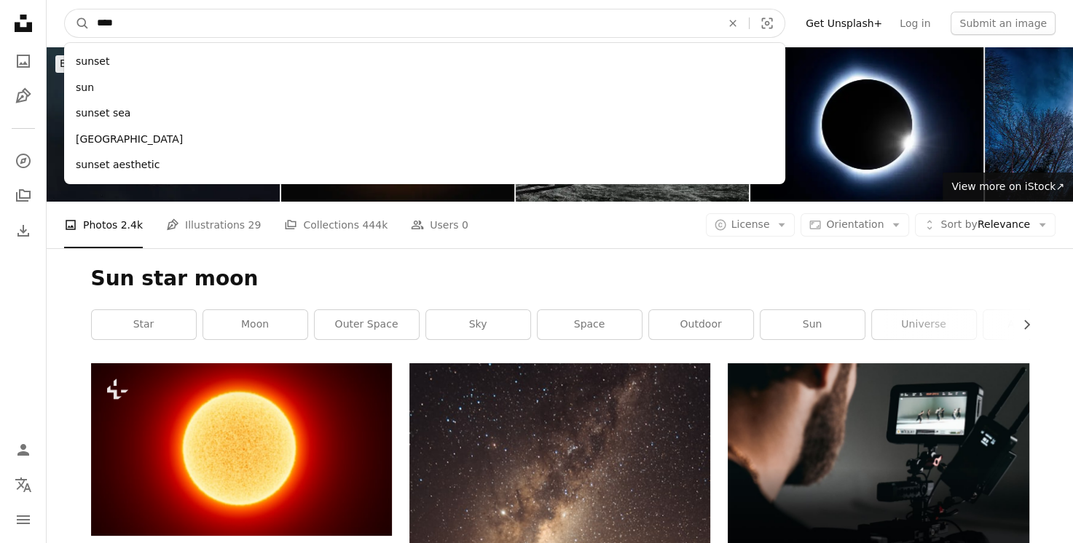
click button "A magnifying glass" at bounding box center [77, 23] width 25 height 28
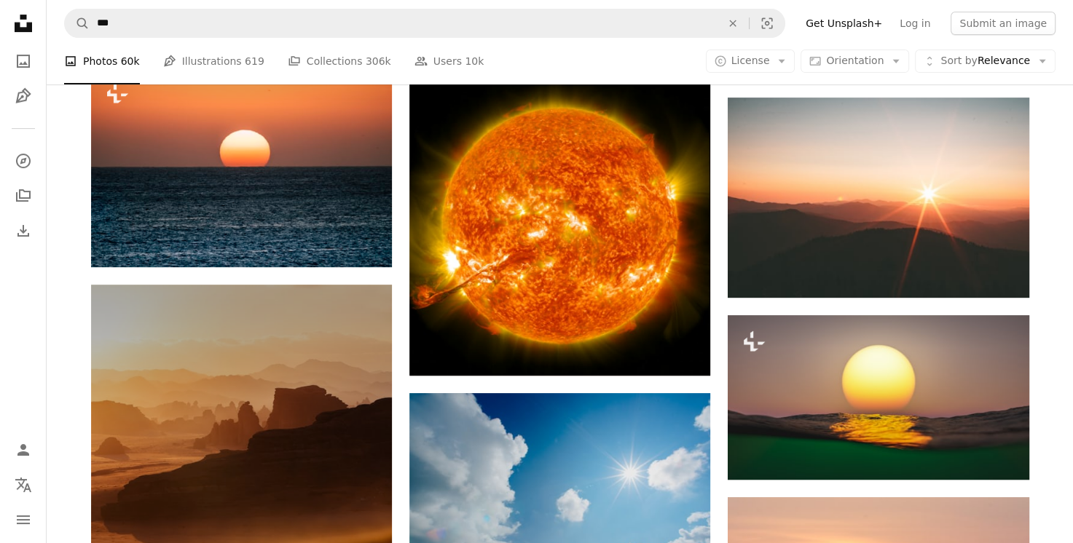
scroll to position [583, 0]
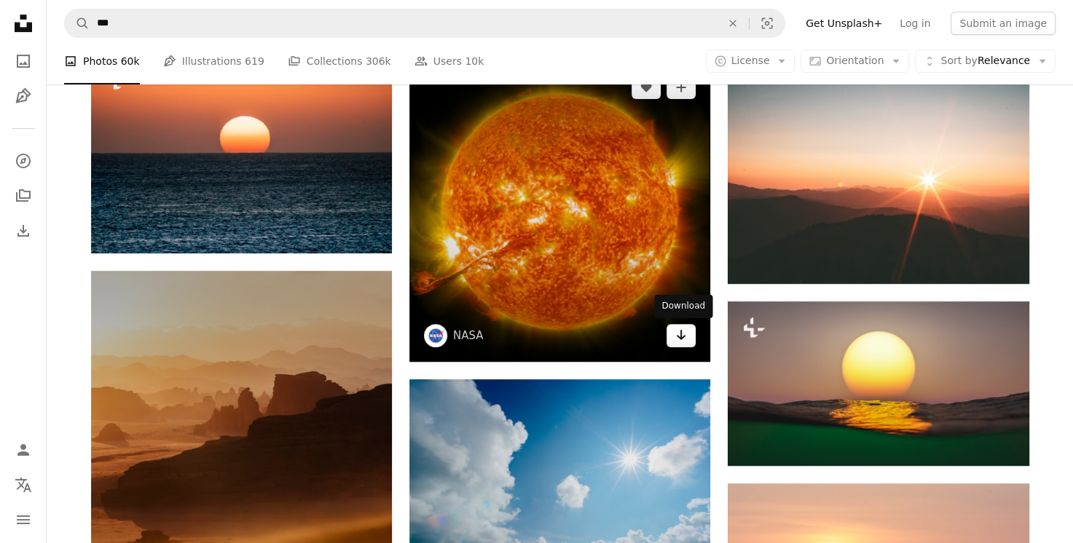
click at [687, 335] on link "Arrow pointing down" at bounding box center [680, 335] width 29 height 23
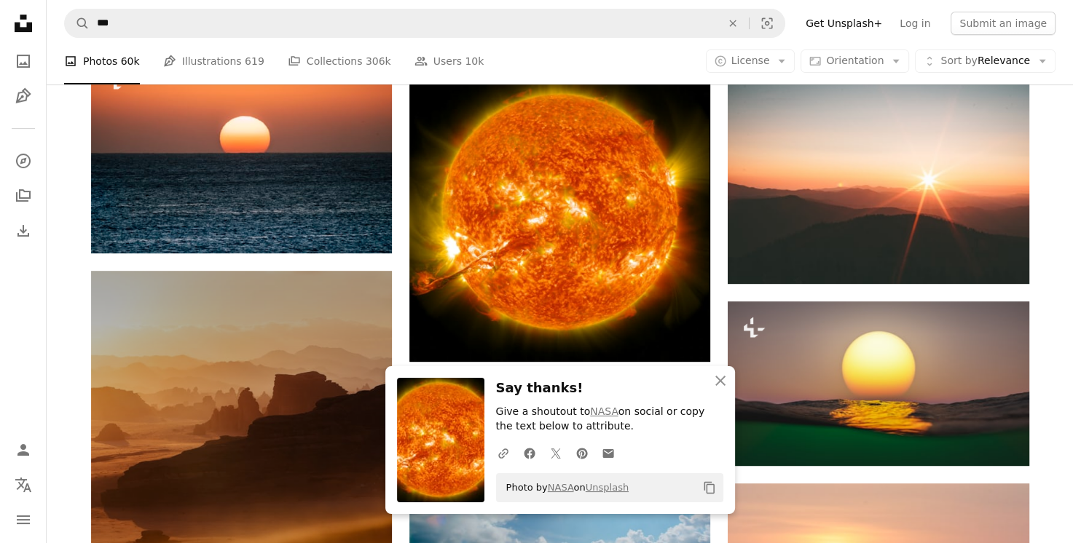
click at [507, 39] on nav "A magnifying glass *** An X shape Visual search Filters Get Unsplash+ Log in Su…" at bounding box center [560, 23] width 1026 height 47
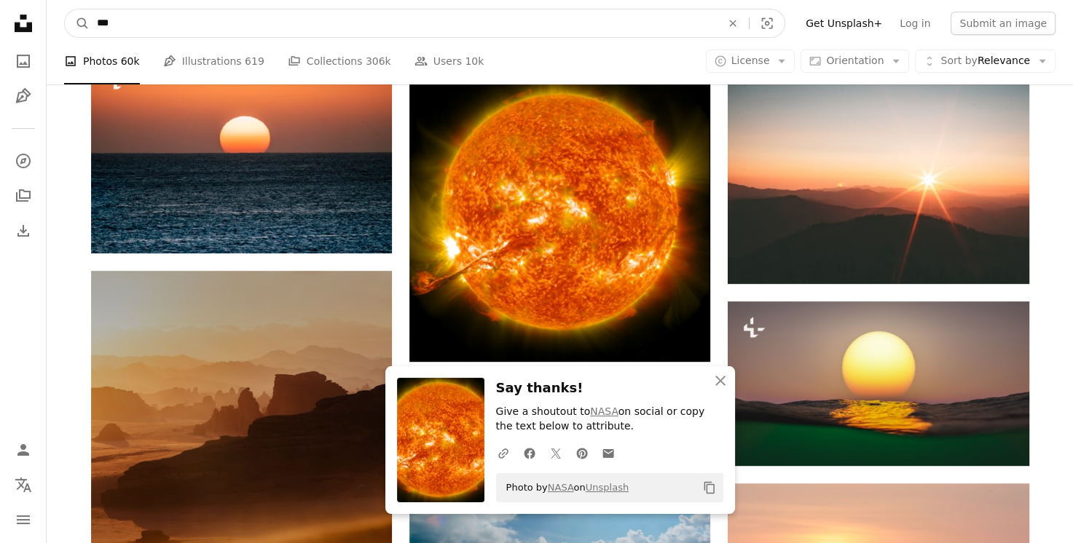
click at [504, 32] on input "***" at bounding box center [403, 23] width 627 height 28
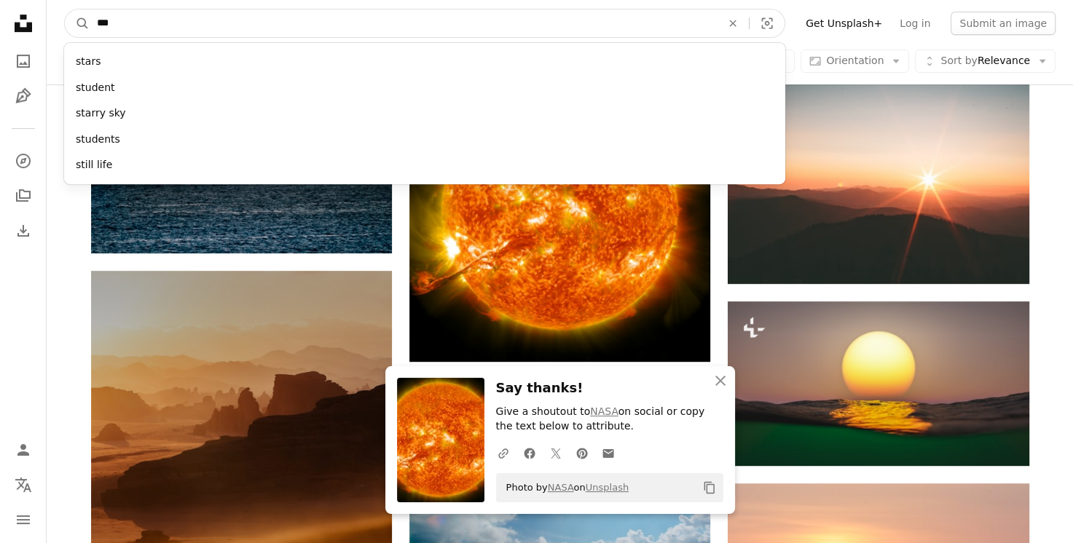
type input "****"
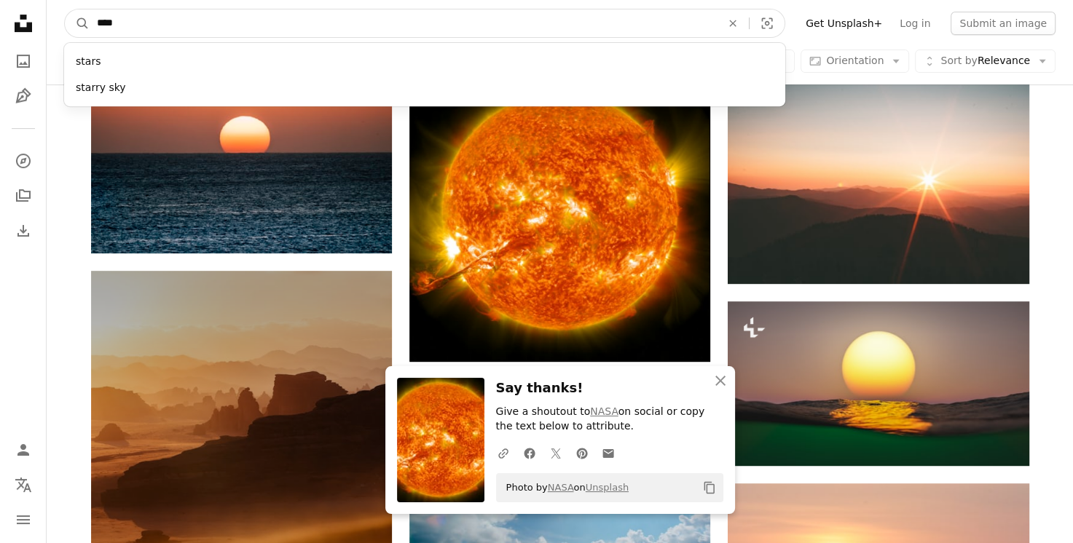
click button "A magnifying glass" at bounding box center [77, 23] width 25 height 28
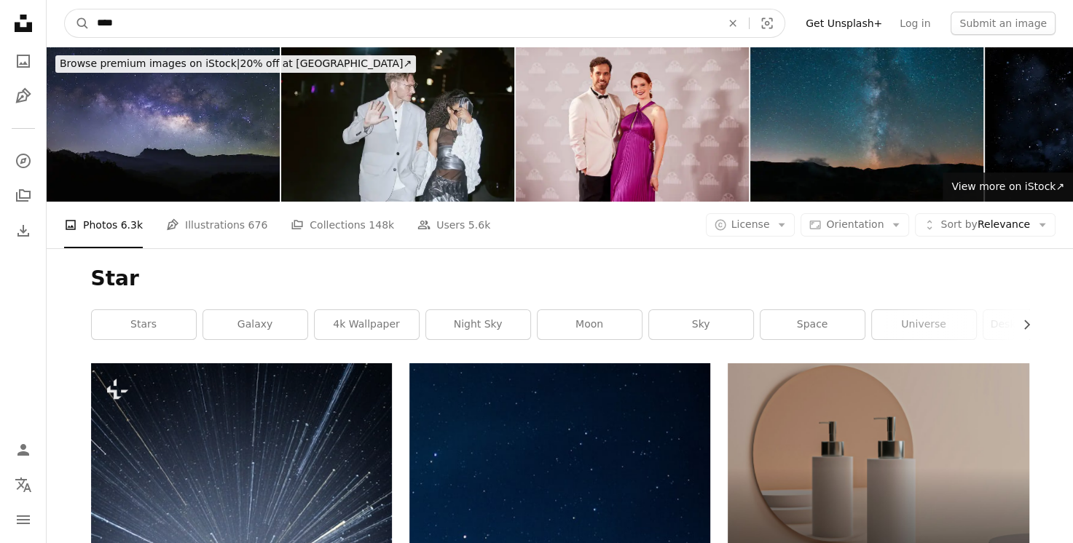
click at [127, 20] on input "****" at bounding box center [403, 23] width 627 height 28
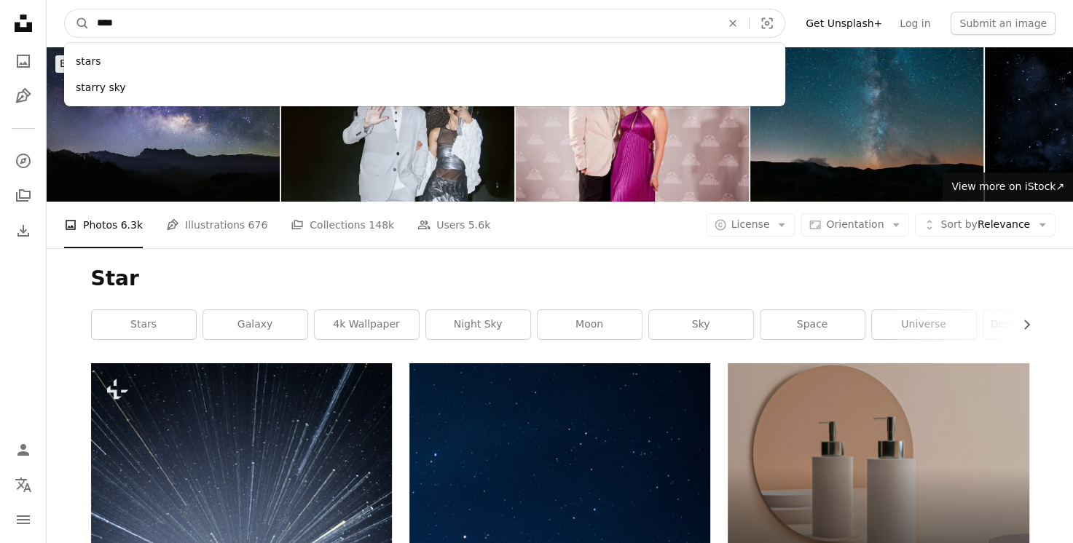
click at [127, 20] on input "****" at bounding box center [403, 23] width 627 height 28
type input "*"
click button "A magnifying glass" at bounding box center [77, 23] width 25 height 28
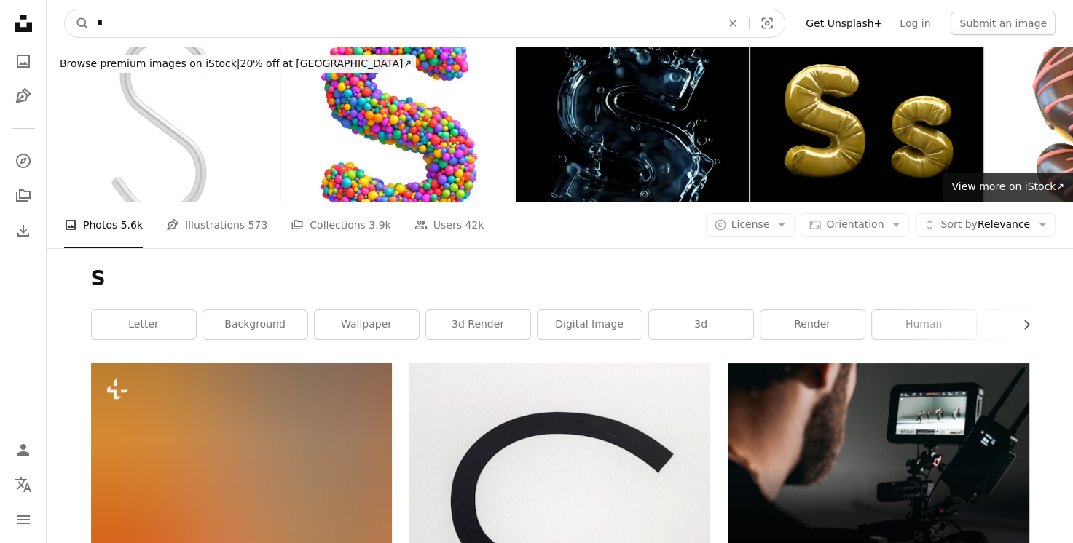
click at [458, 28] on input "*" at bounding box center [403, 23] width 627 height 28
type input "****"
click at [65, 9] on button "A magnifying glass" at bounding box center [77, 23] width 25 height 28
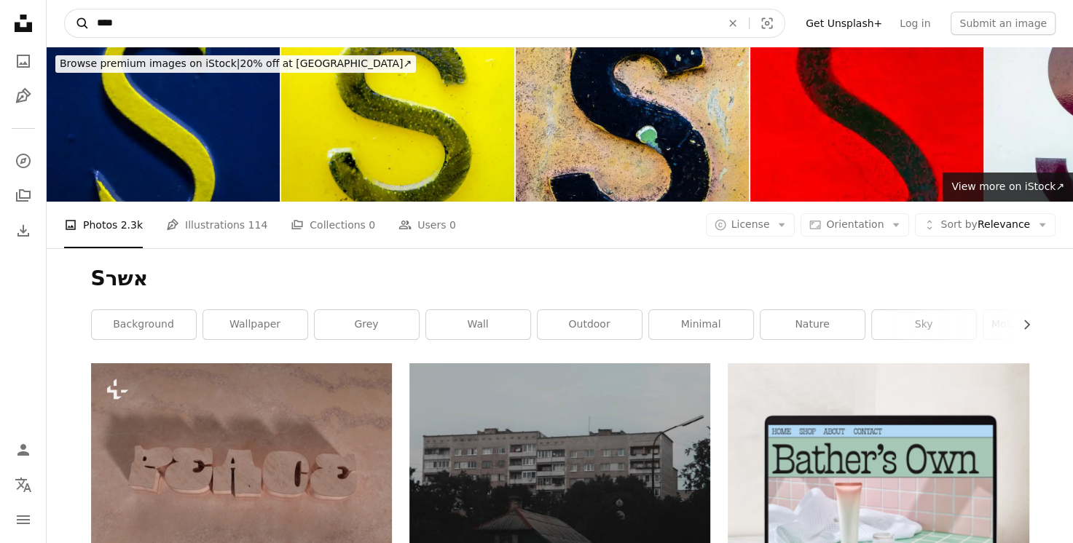
drag, startPoint x: 184, startPoint y: 22, endPoint x: 74, endPoint y: 25, distance: 110.7
click at [74, 25] on form "A magnifying glass **** An X shape Visual search" at bounding box center [424, 23] width 721 height 29
type input "*"
type input "**"
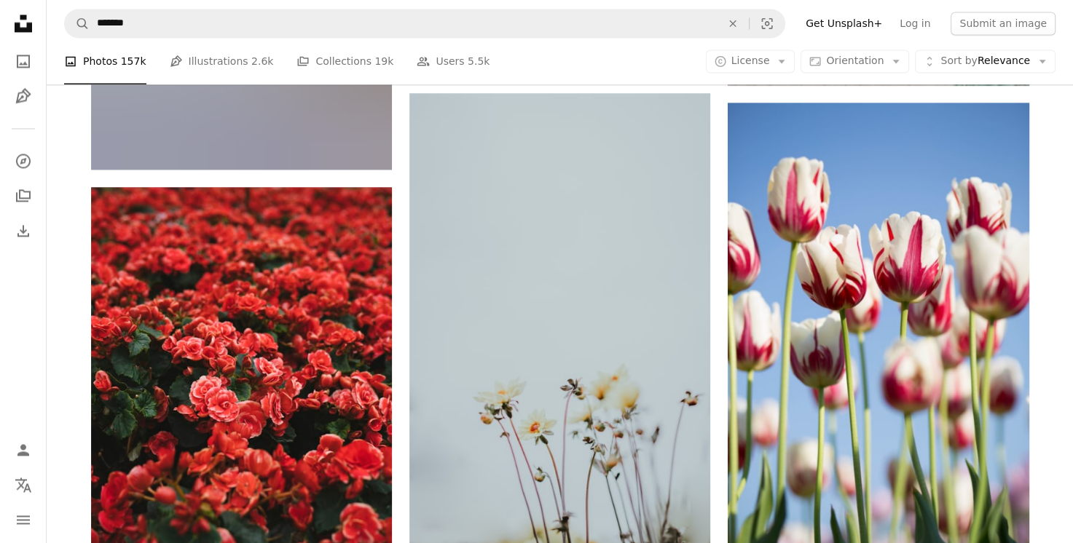
scroll to position [2330, 0]
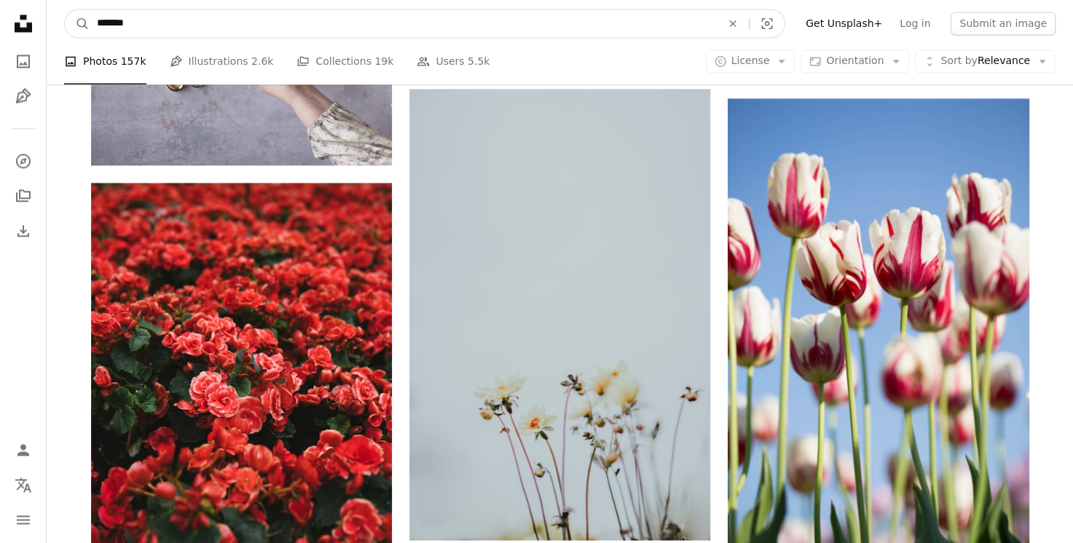
click at [142, 24] on input "*******" at bounding box center [403, 23] width 627 height 28
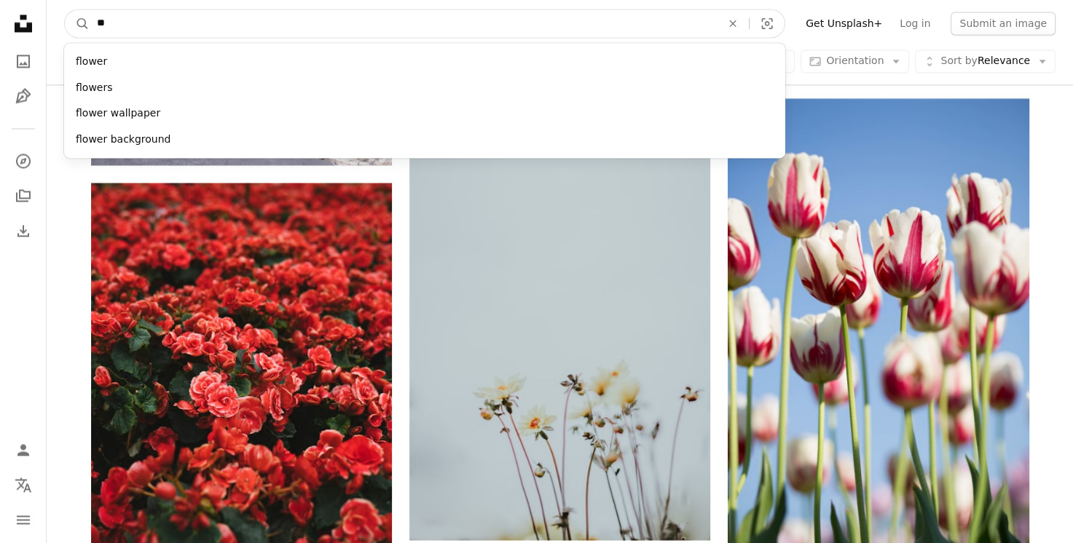
type input "*"
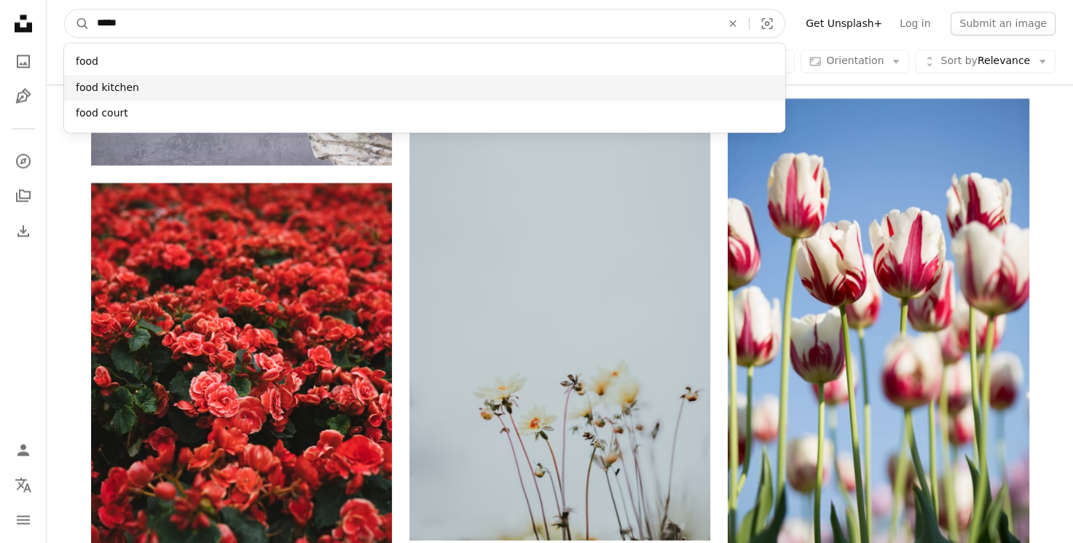
type input "****"
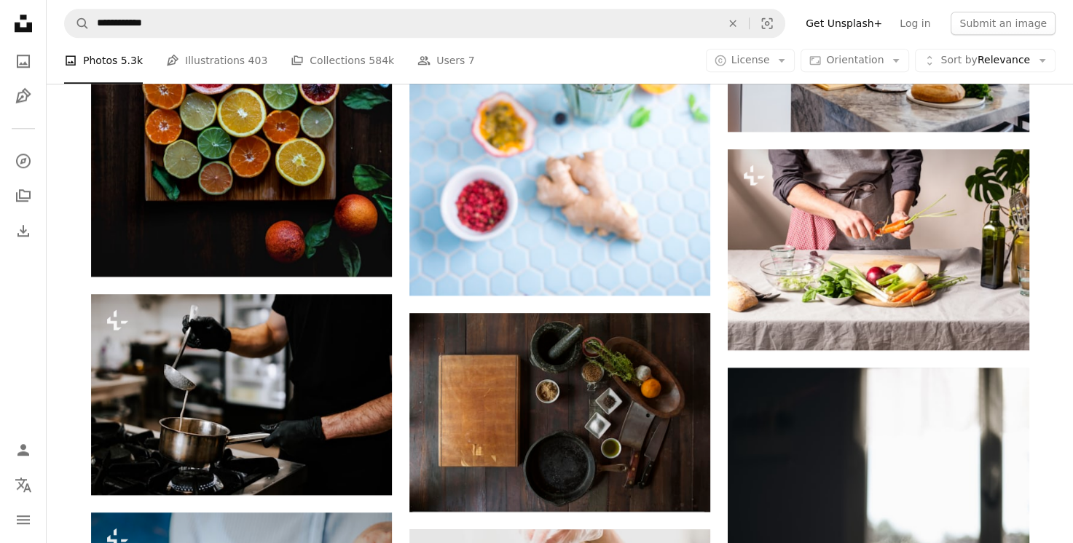
scroll to position [1427, 0]
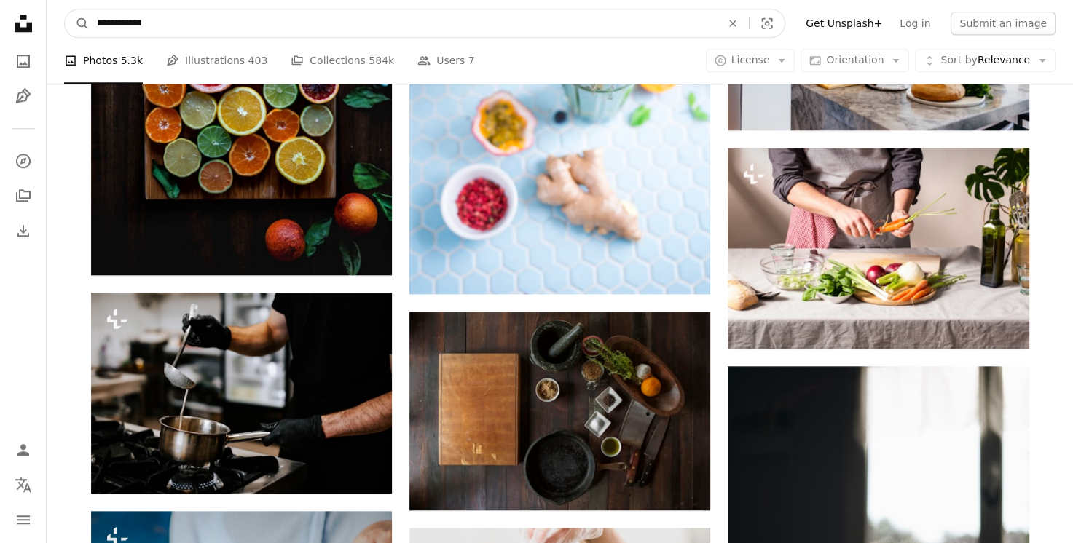
click at [157, 26] on input "**********" at bounding box center [403, 23] width 627 height 28
type input "*"
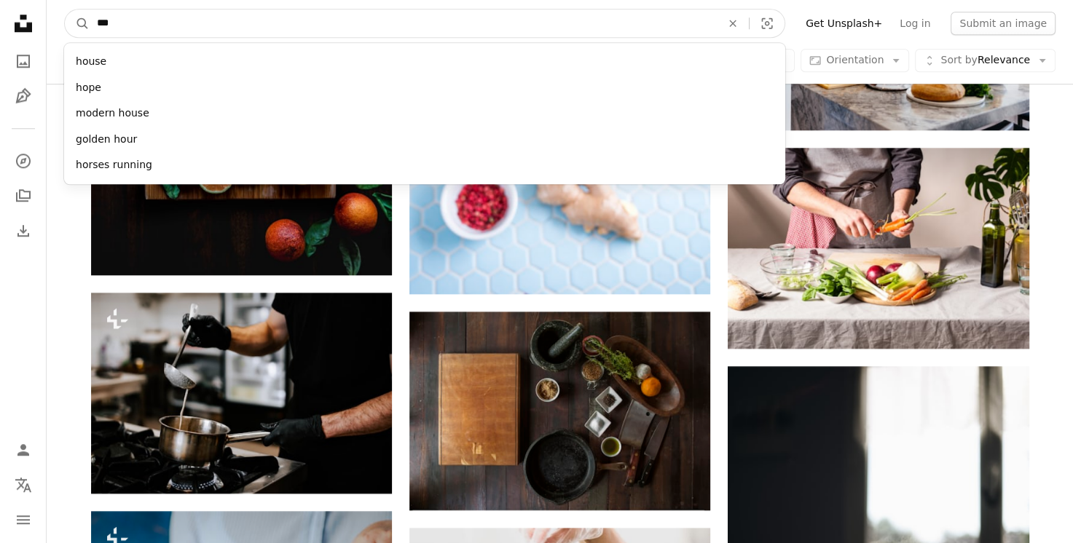
type input "****"
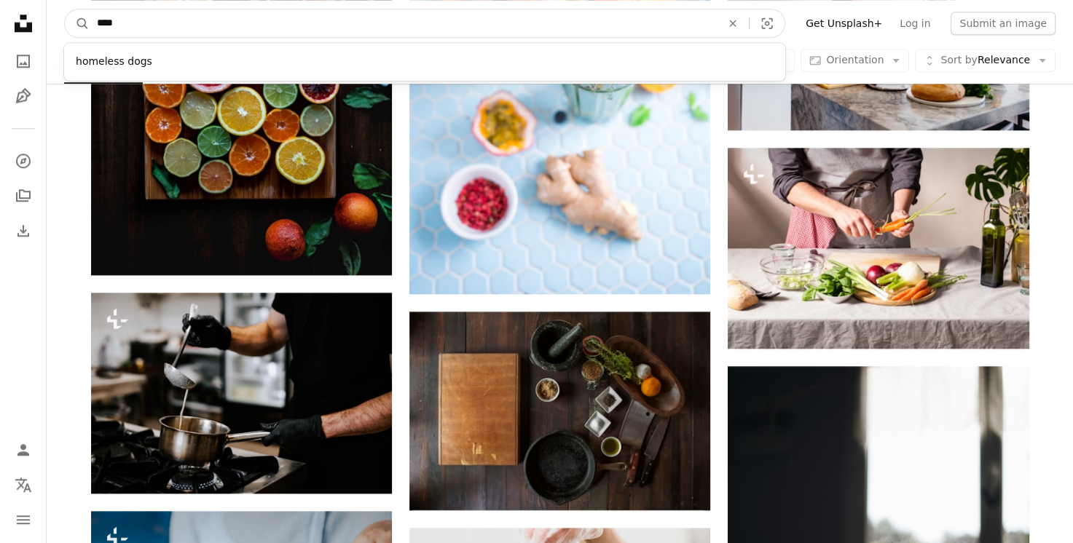
click button "A magnifying glass" at bounding box center [77, 23] width 25 height 28
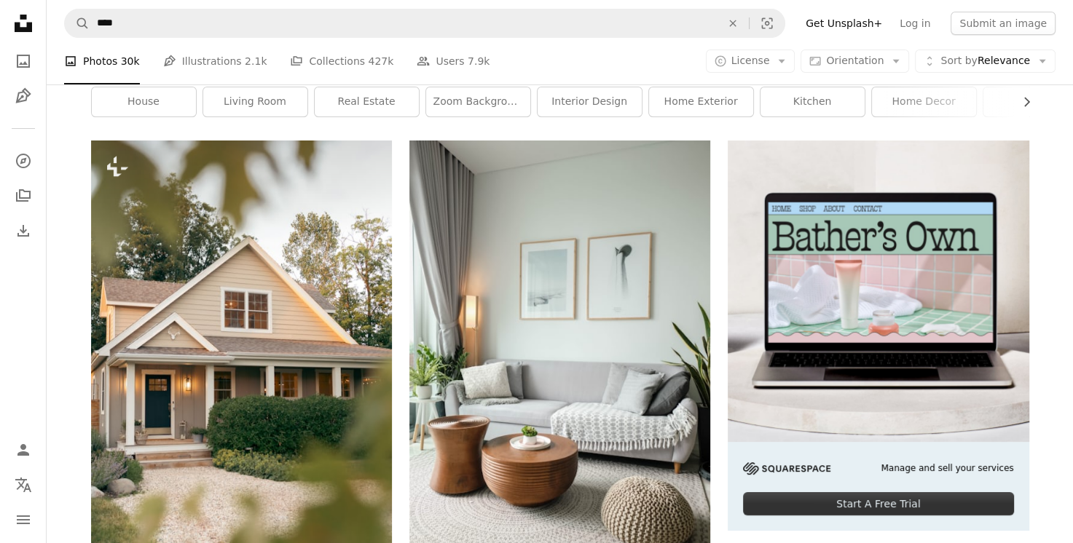
scroll to position [218, 0]
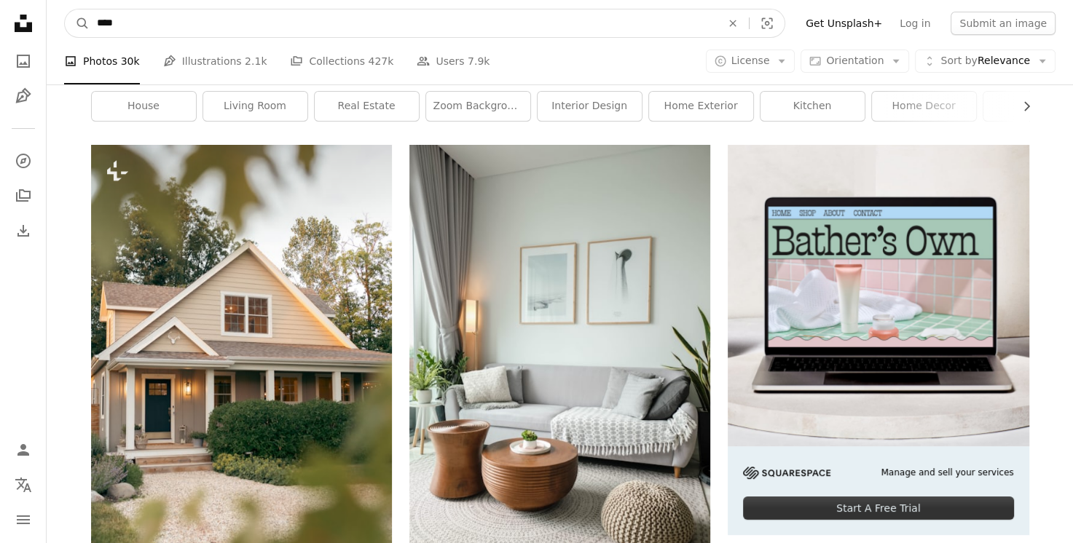
click at [157, 26] on input "****" at bounding box center [403, 23] width 627 height 28
type input "*"
type input "****"
click at [65, 9] on button "A magnifying glass" at bounding box center [77, 23] width 25 height 28
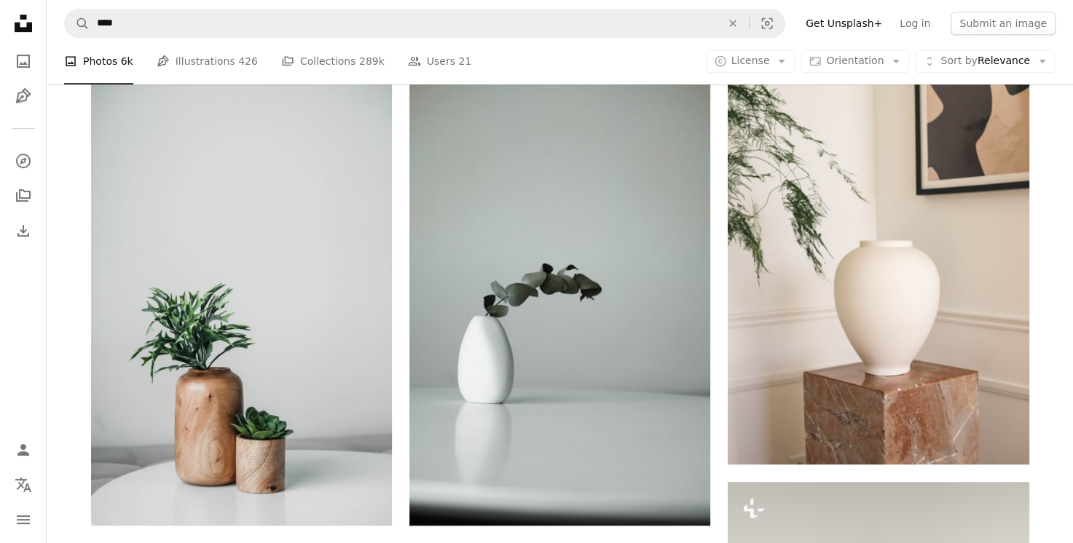
scroll to position [786, 0]
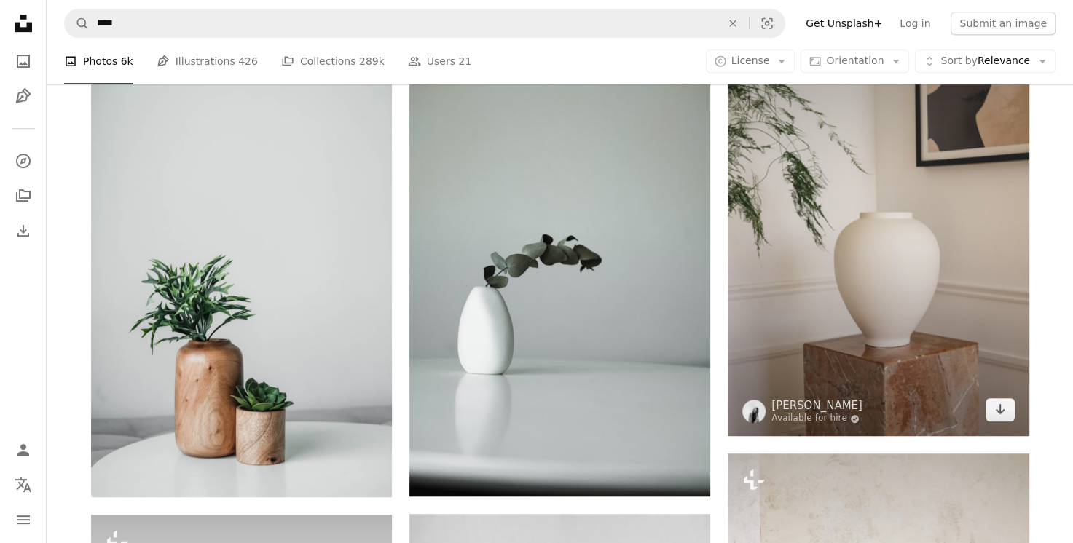
click at [757, 248] on img at bounding box center [877, 210] width 301 height 451
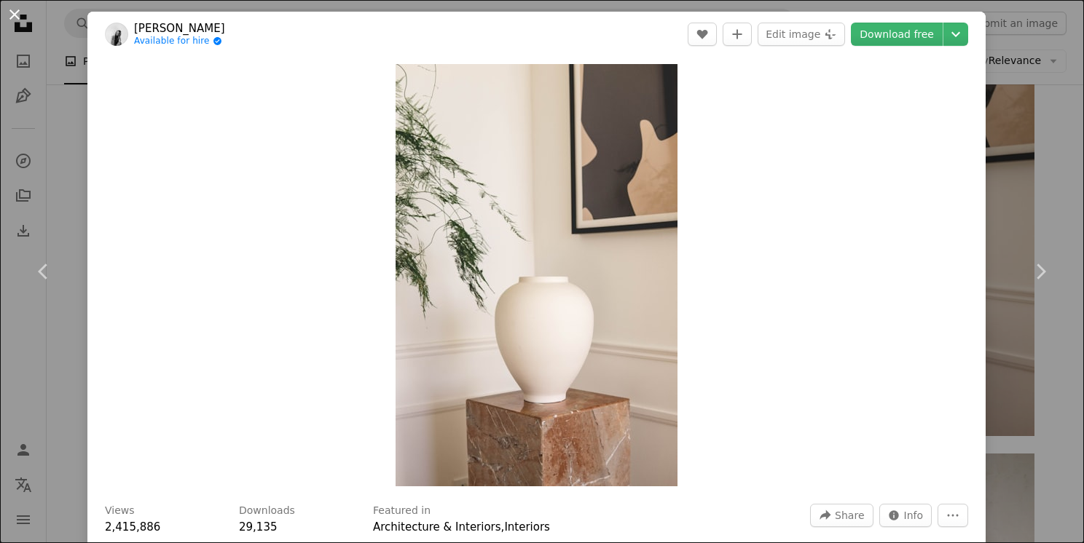
click at [20, 17] on button "An X shape" at bounding box center [14, 14] width 17 height 17
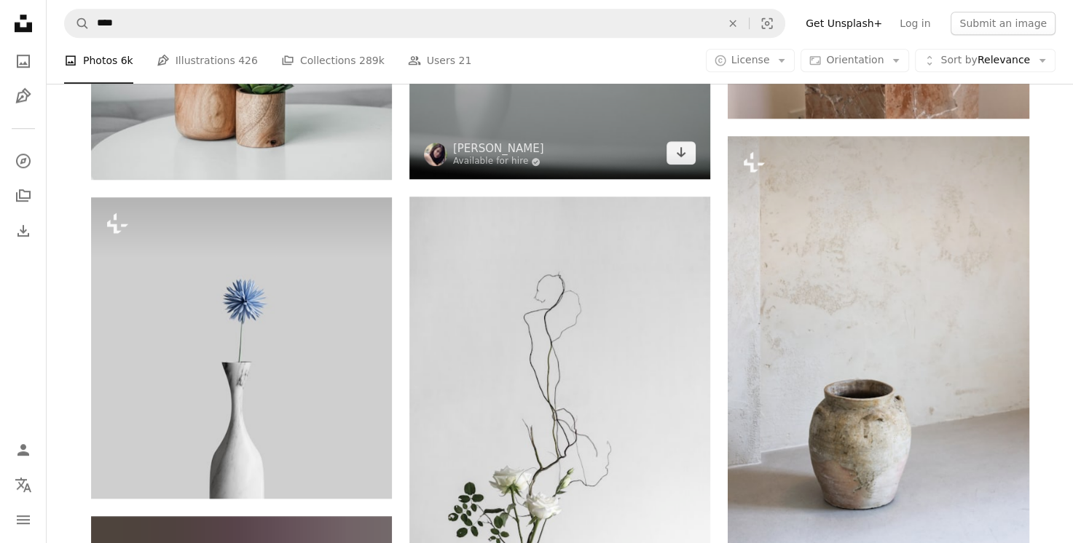
scroll to position [1107, 0]
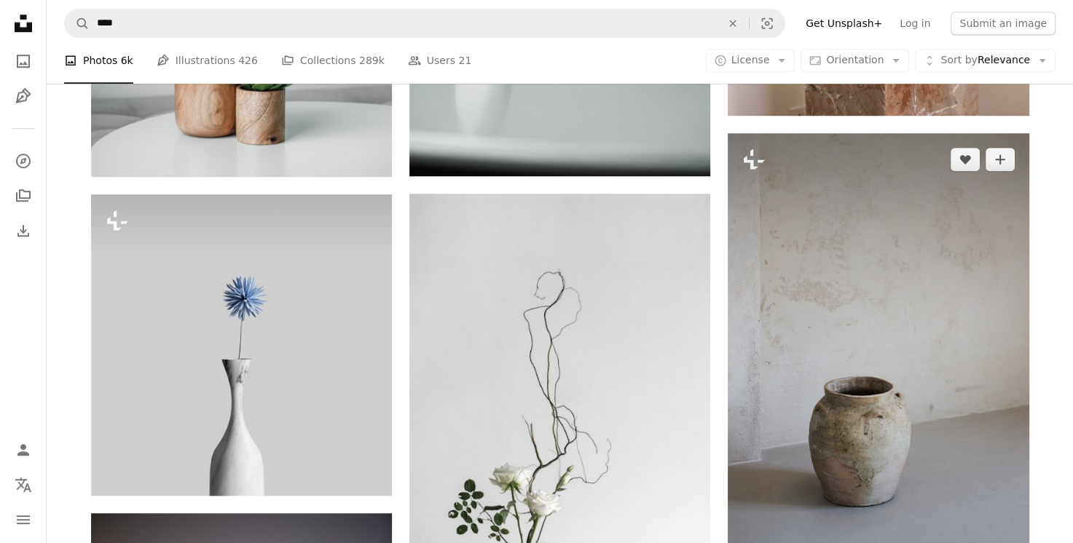
click at [912, 386] on img at bounding box center [877, 358] width 301 height 451
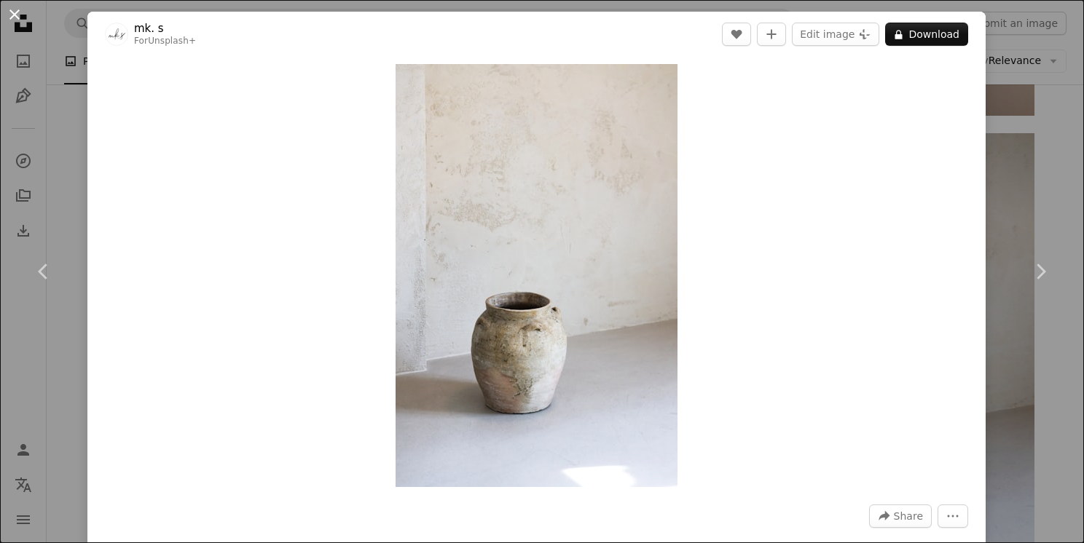
click at [15, 11] on button "An X shape" at bounding box center [14, 14] width 17 height 17
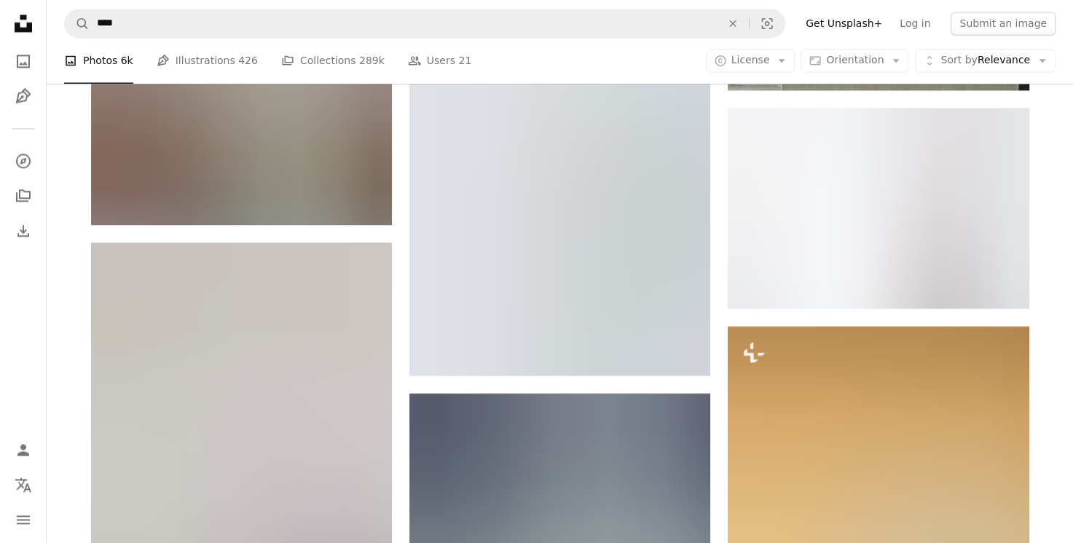
scroll to position [2068, 0]
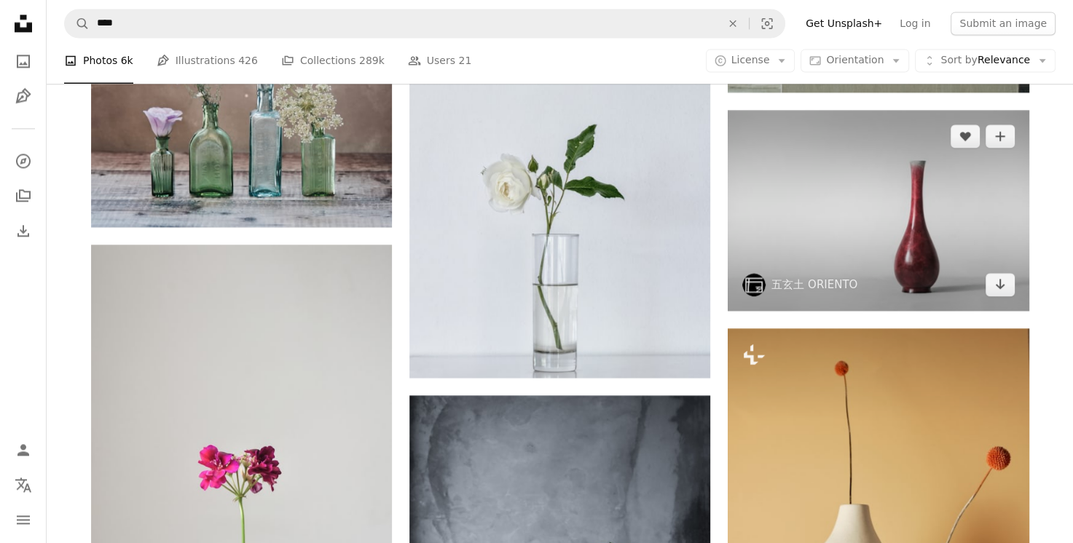
drag, startPoint x: 719, startPoint y: 124, endPoint x: 743, endPoint y: 205, distance: 85.0
click at [743, 205] on div "Plus sign for Unsplash+ A heart A plus sign [PERSON_NAME] For Unsplash+ A lock …" at bounding box center [560, 6] width 938 height 3422
click at [840, 185] on img at bounding box center [877, 210] width 301 height 200
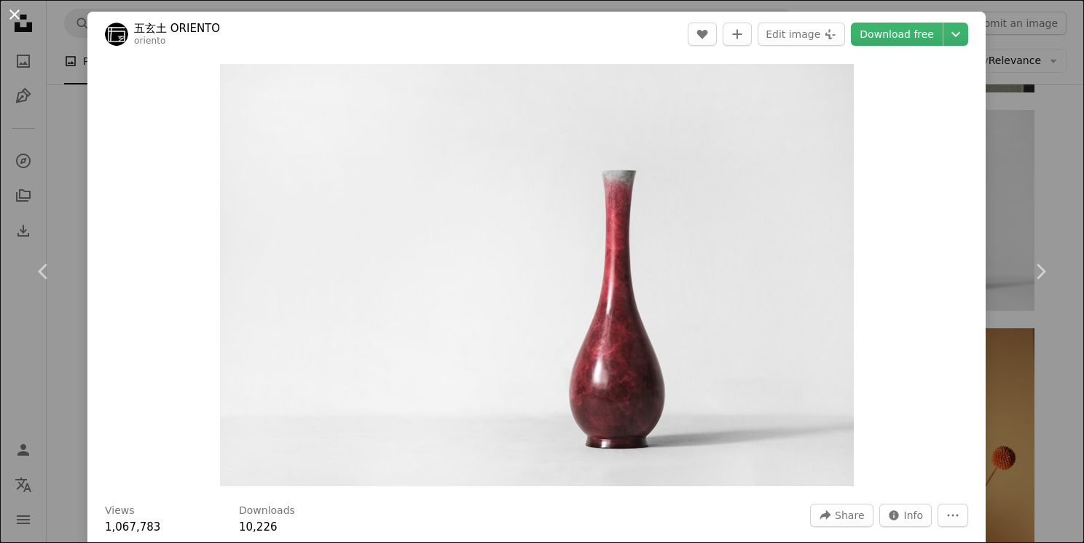
click at [22, 20] on button "An X shape" at bounding box center [14, 14] width 17 height 17
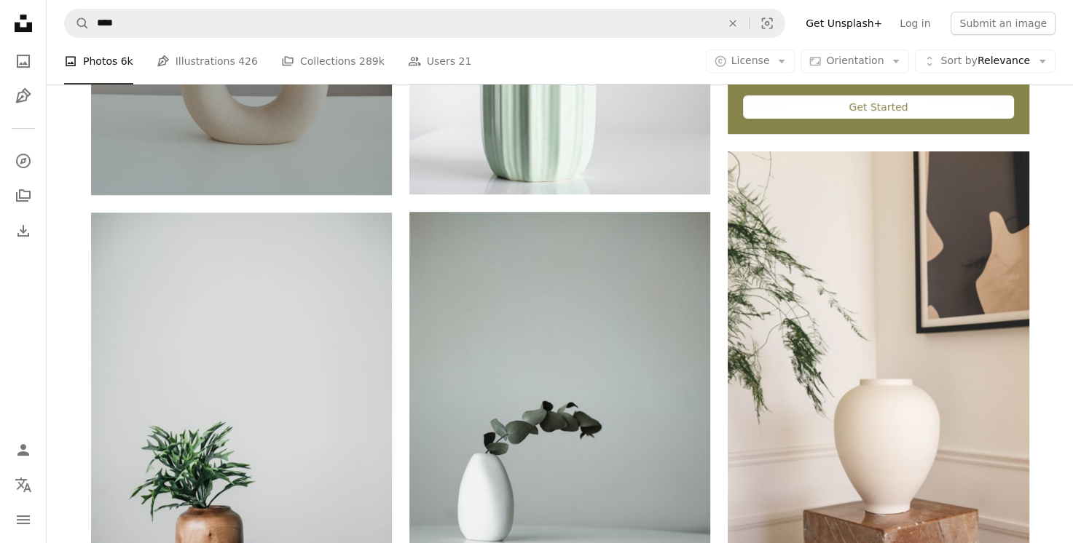
scroll to position [553, 0]
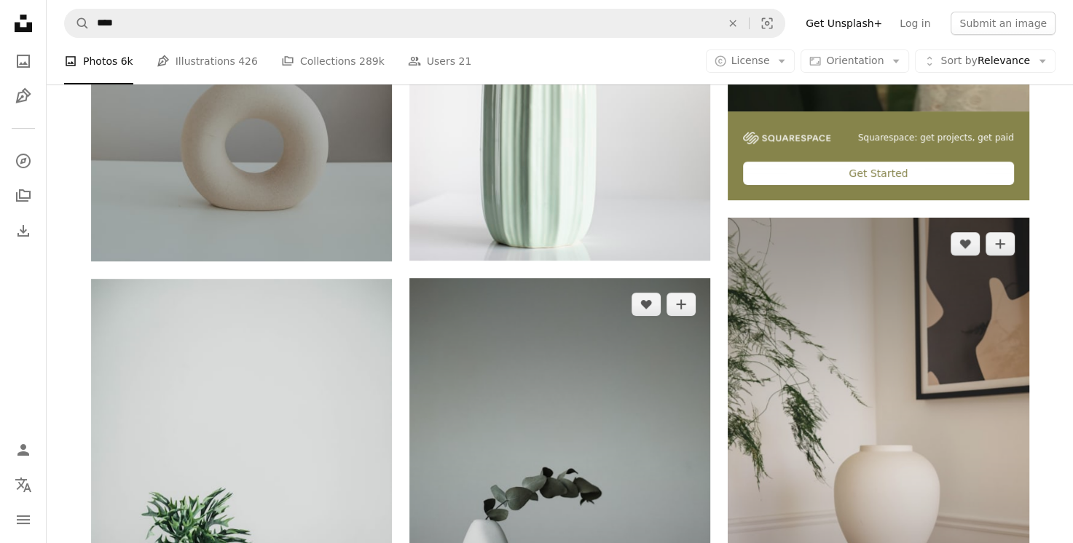
drag, startPoint x: 709, startPoint y: 316, endPoint x: 770, endPoint y: 335, distance: 64.0
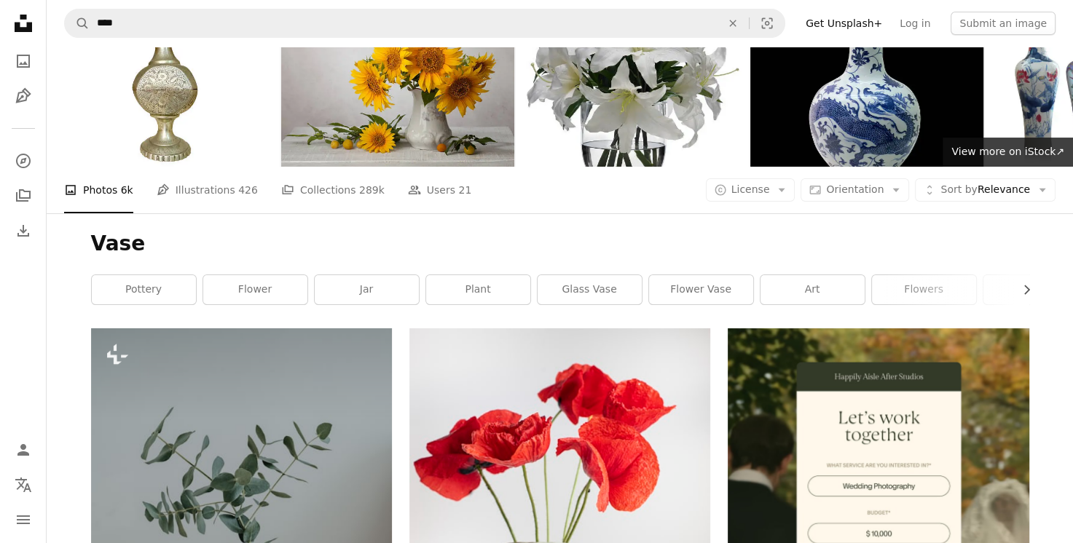
scroll to position [0, 0]
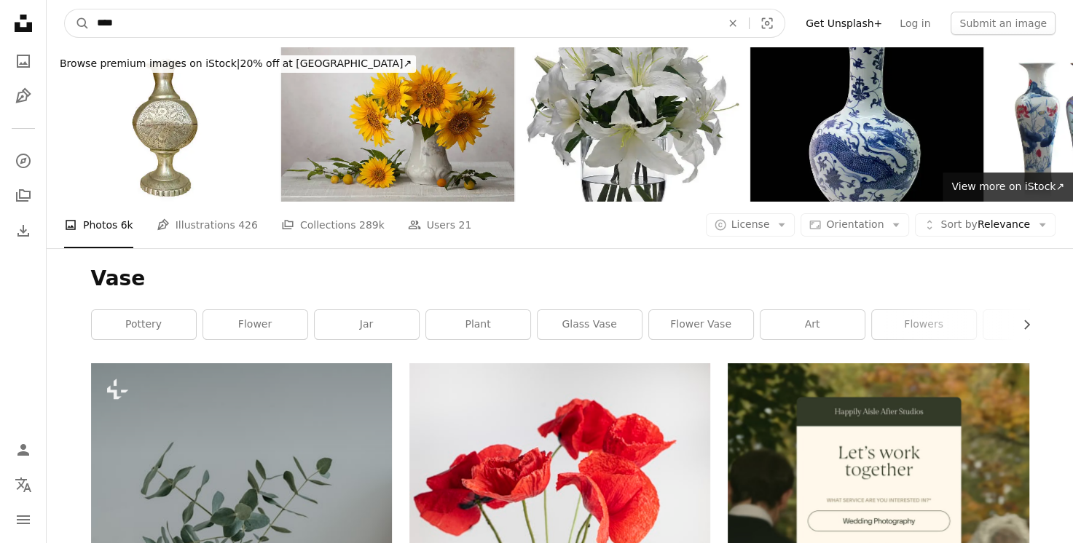
click at [95, 21] on input "****" at bounding box center [403, 23] width 627 height 28
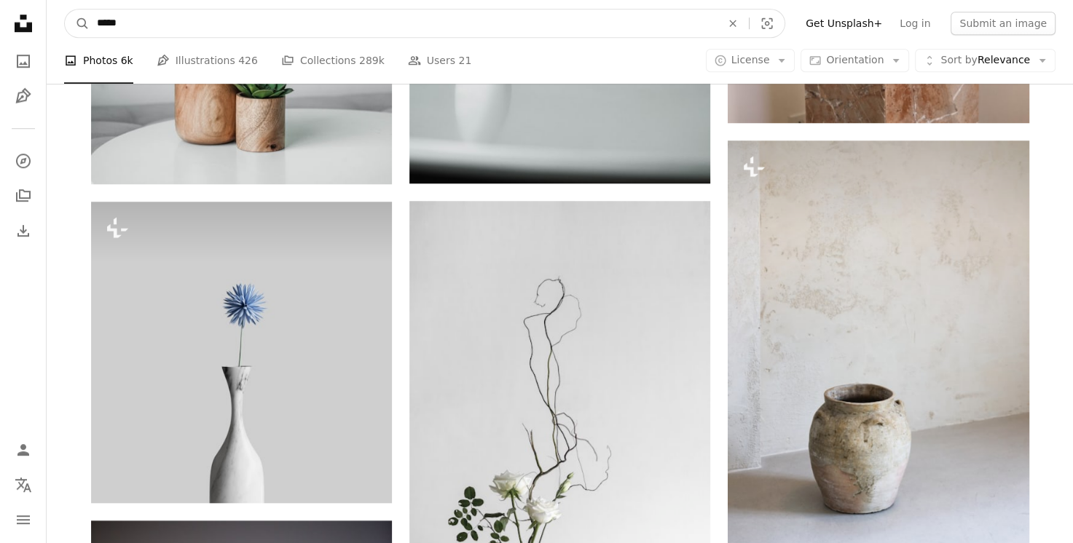
scroll to position [1101, 0]
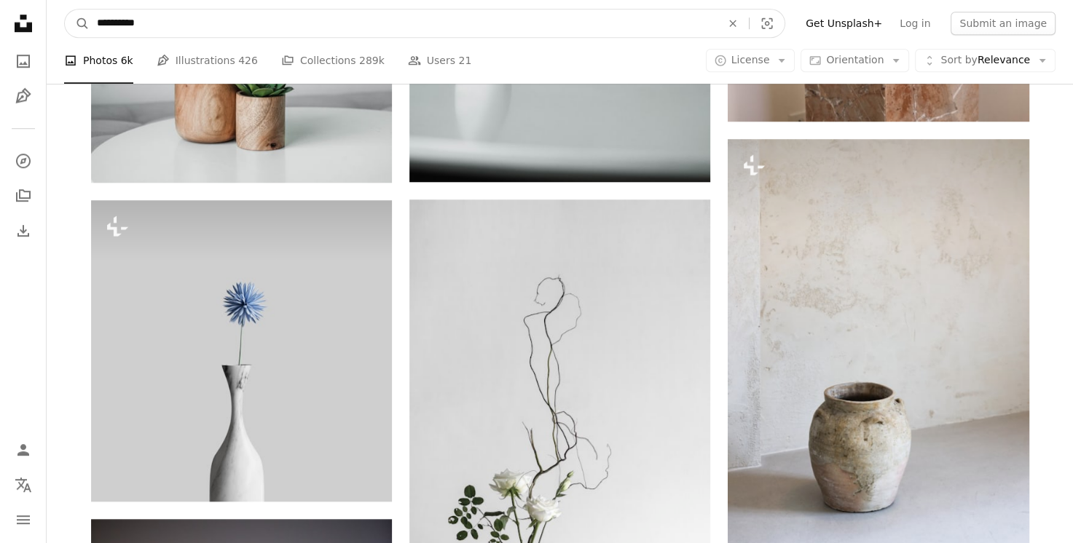
type input "**********"
click at [65, 9] on button "A magnifying glass" at bounding box center [77, 23] width 25 height 28
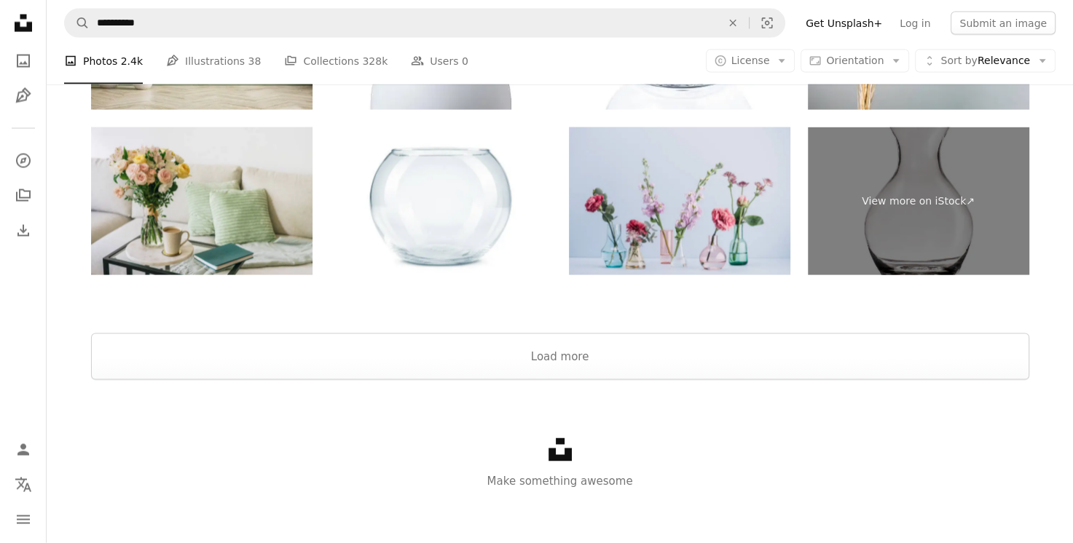
scroll to position [2887, 0]
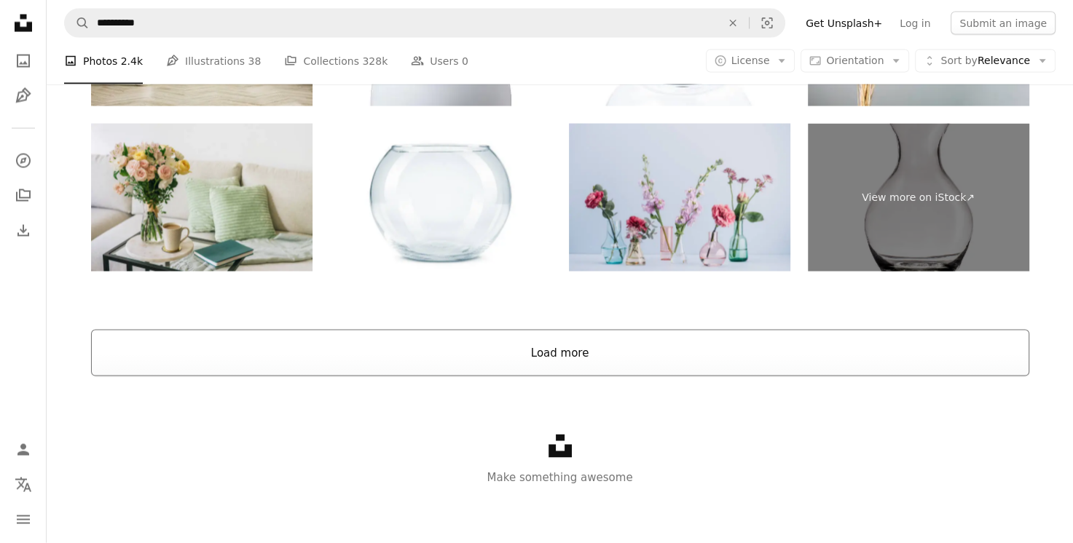
click at [336, 366] on button "Load more" at bounding box center [560, 353] width 938 height 47
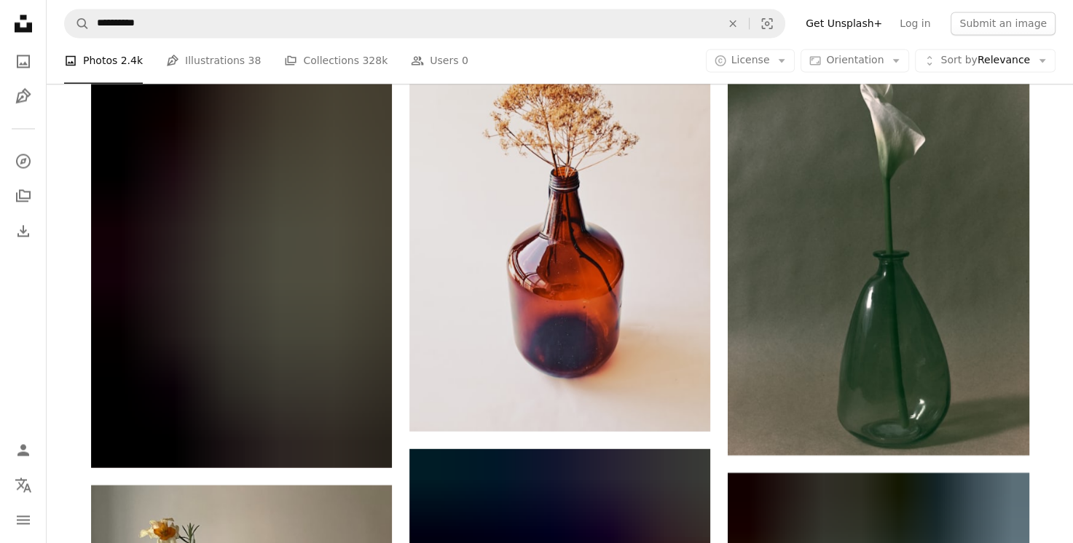
scroll to position [7867, 0]
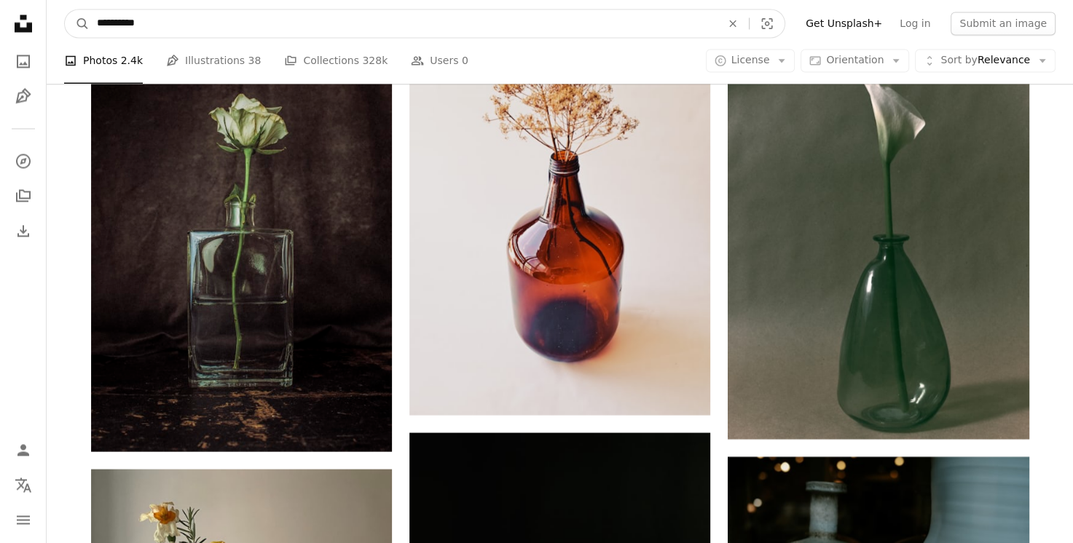
click at [101, 26] on input "**********" at bounding box center [403, 23] width 627 height 28
type input "****"
click at [65, 9] on button "A magnifying glass" at bounding box center [77, 23] width 25 height 28
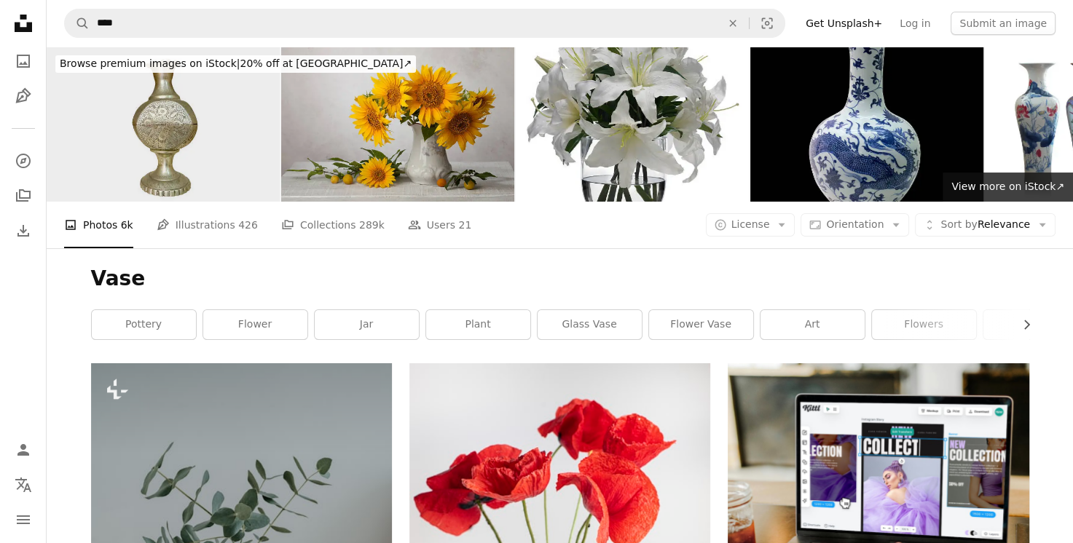
click at [126, 140] on img at bounding box center [163, 124] width 233 height 155
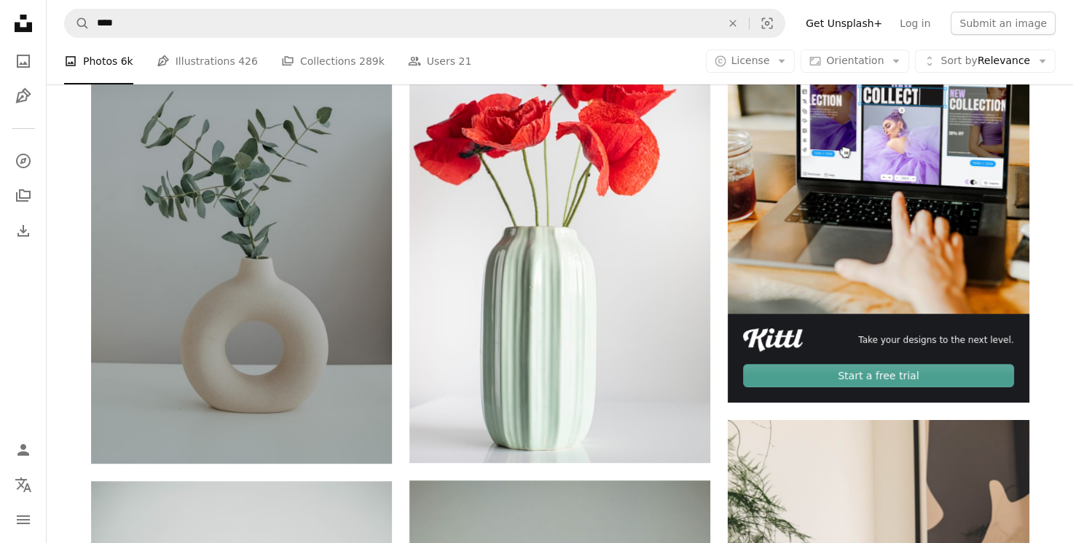
scroll to position [350, 0]
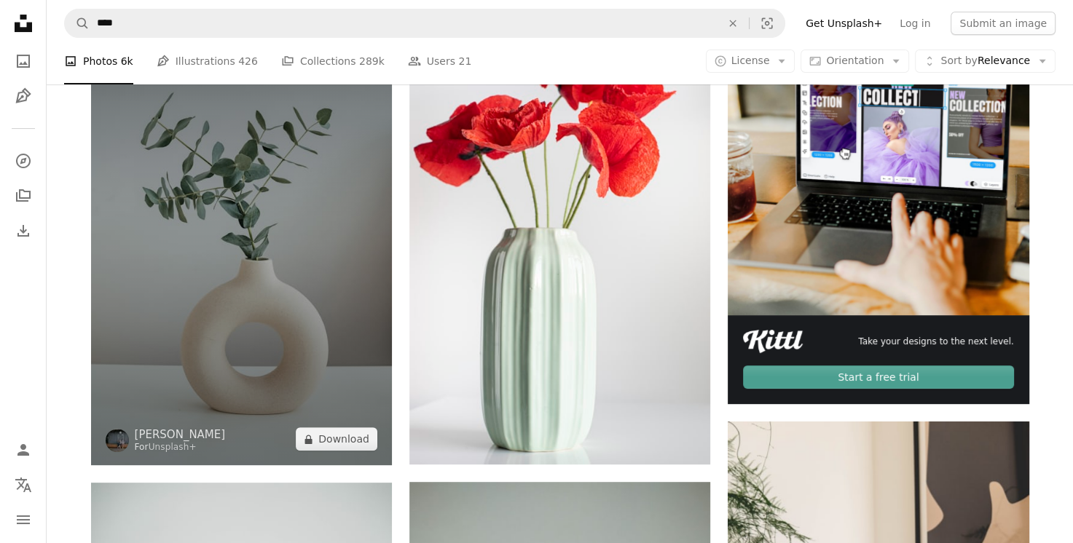
click at [239, 165] on img at bounding box center [241, 239] width 301 height 451
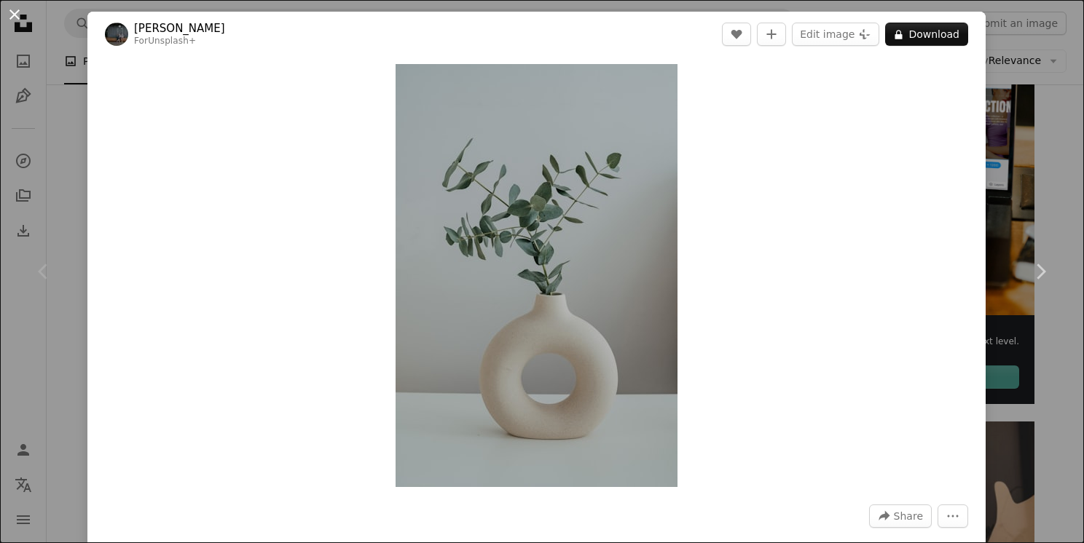
click at [11, 20] on button "An X shape" at bounding box center [14, 14] width 17 height 17
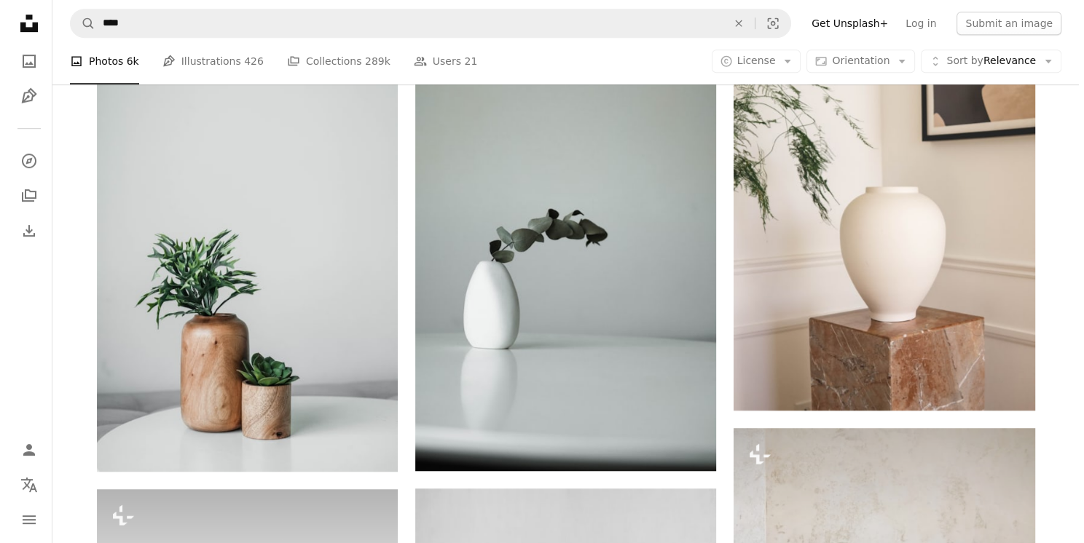
scroll to position [816, 0]
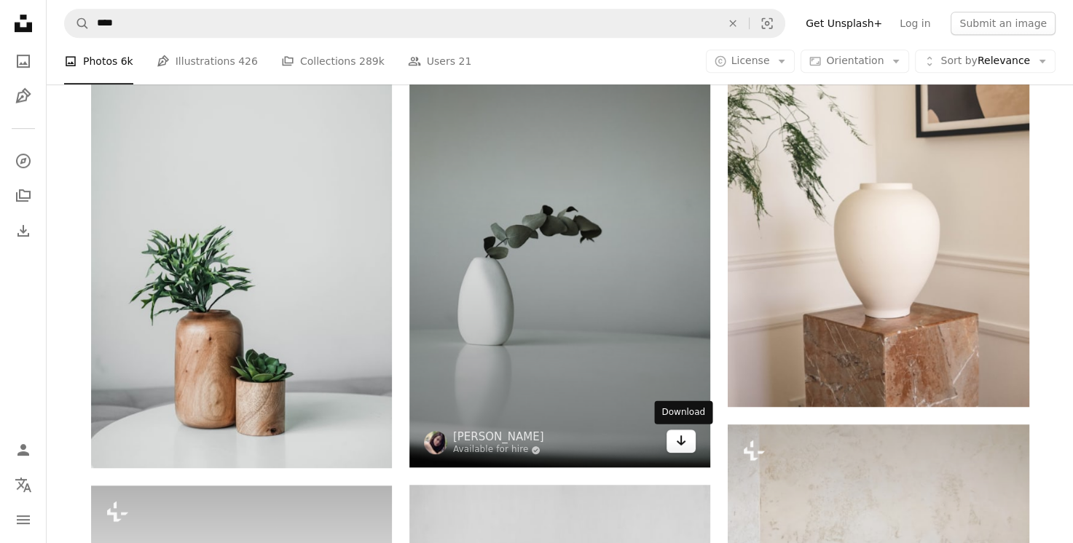
click at [676, 439] on icon "Arrow pointing down" at bounding box center [681, 440] width 12 height 17
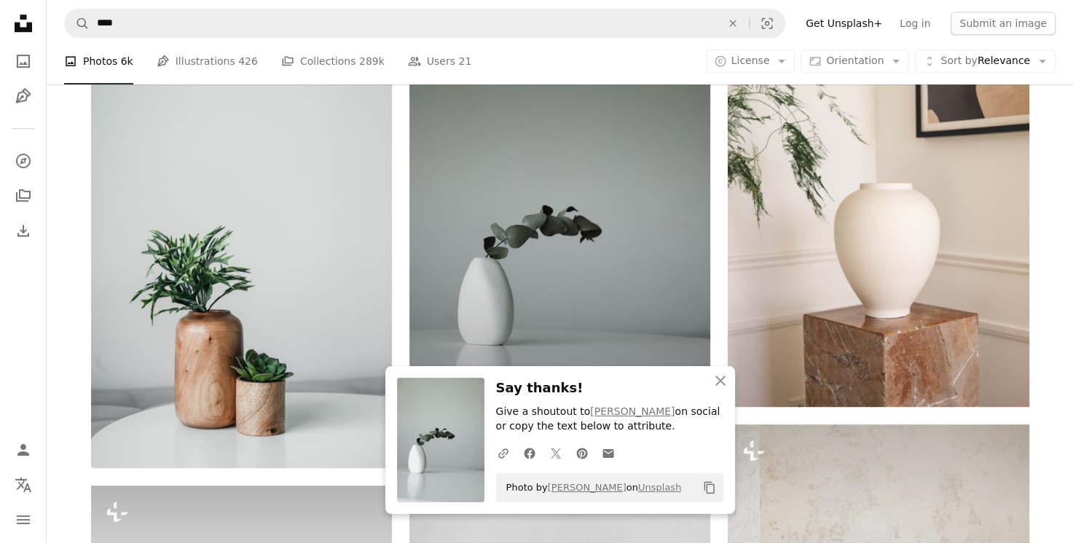
click at [622, 267] on img at bounding box center [559, 241] width 301 height 451
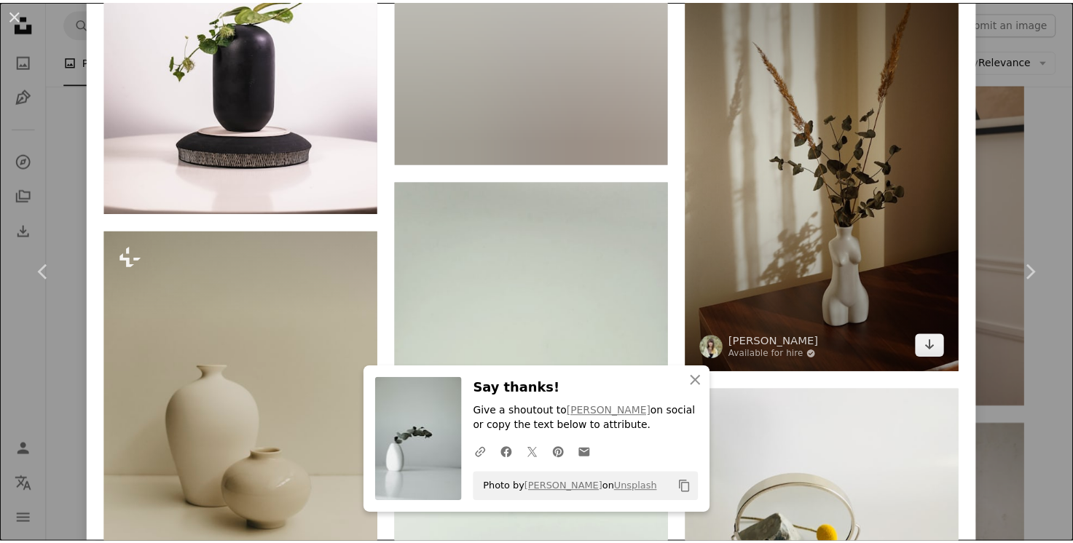
scroll to position [2185, 0]
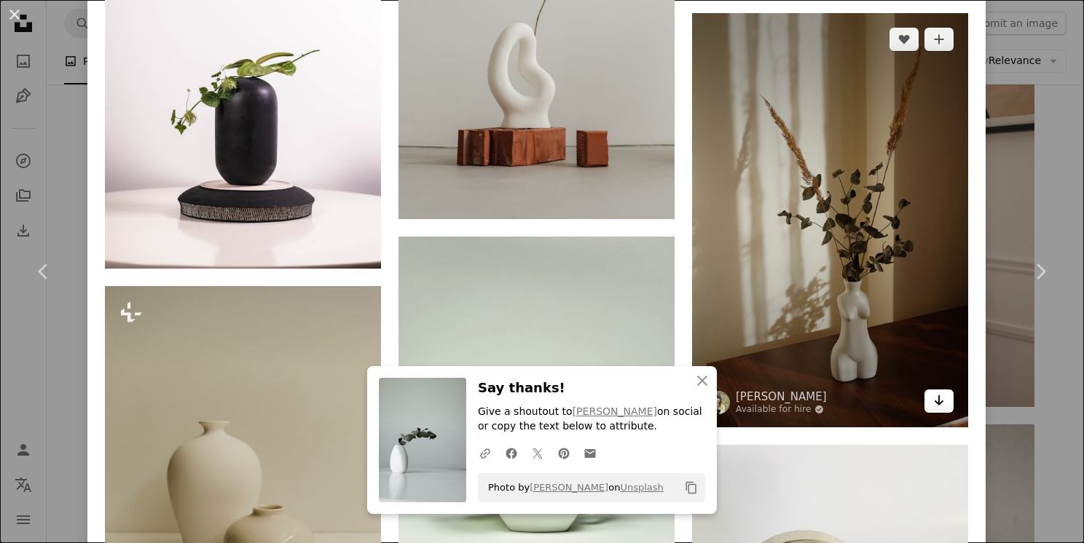
click at [933, 392] on icon "Arrow pointing down" at bounding box center [939, 400] width 12 height 17
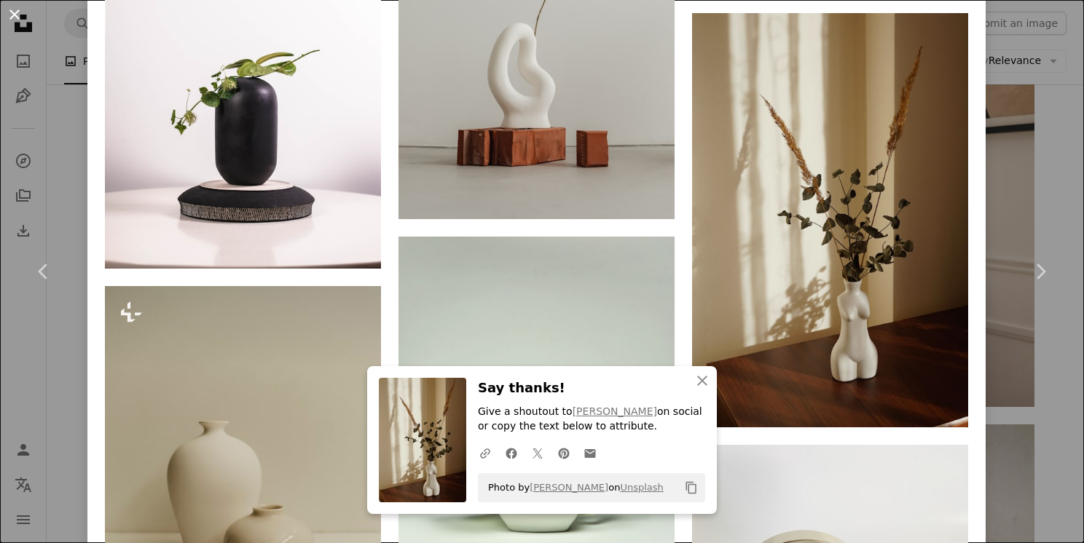
click at [17, 14] on button "An X shape" at bounding box center [14, 14] width 17 height 17
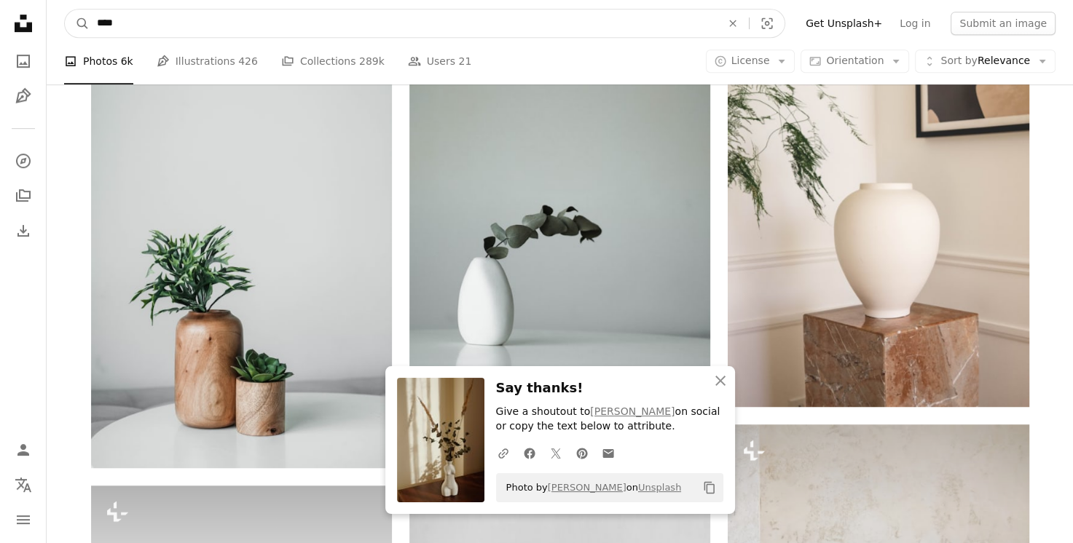
click at [138, 17] on input "****" at bounding box center [403, 23] width 627 height 28
type input "*"
type input "******"
click at [65, 9] on button "A magnifying glass" at bounding box center [77, 23] width 25 height 28
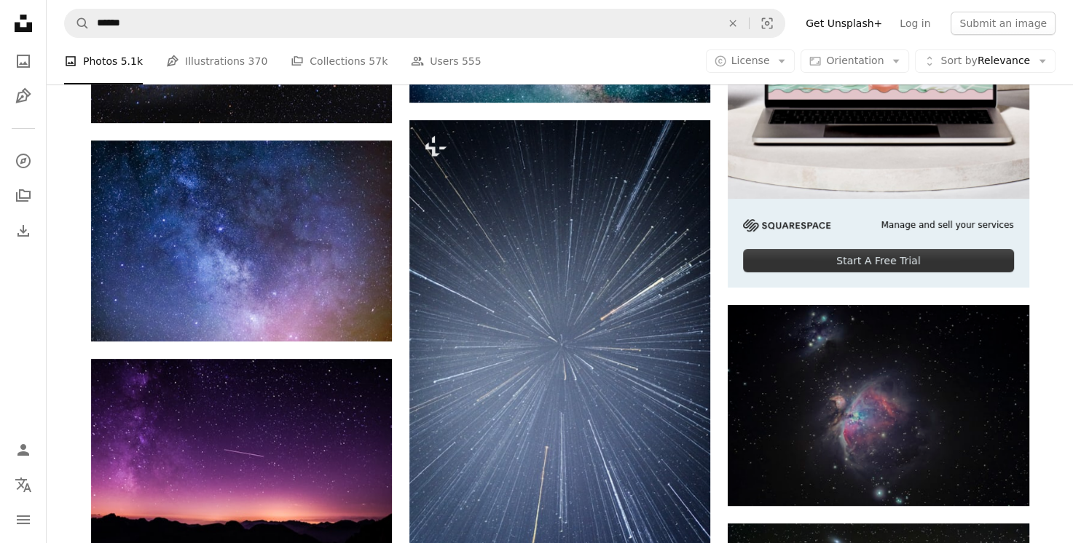
scroll to position [437, 0]
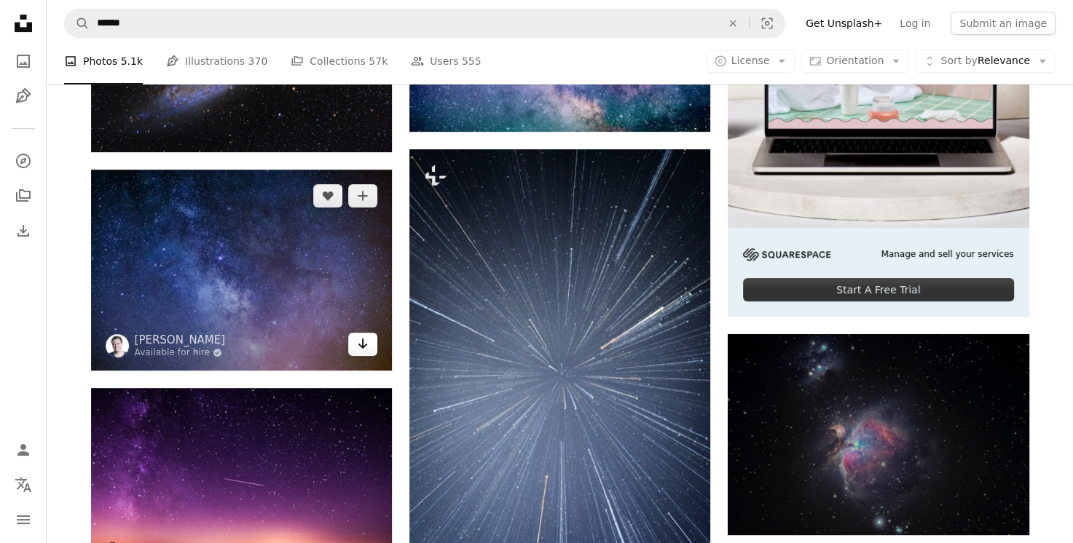
click at [365, 351] on icon "Arrow pointing down" at bounding box center [363, 343] width 12 height 17
